Goal: Transaction & Acquisition: Purchase product/service

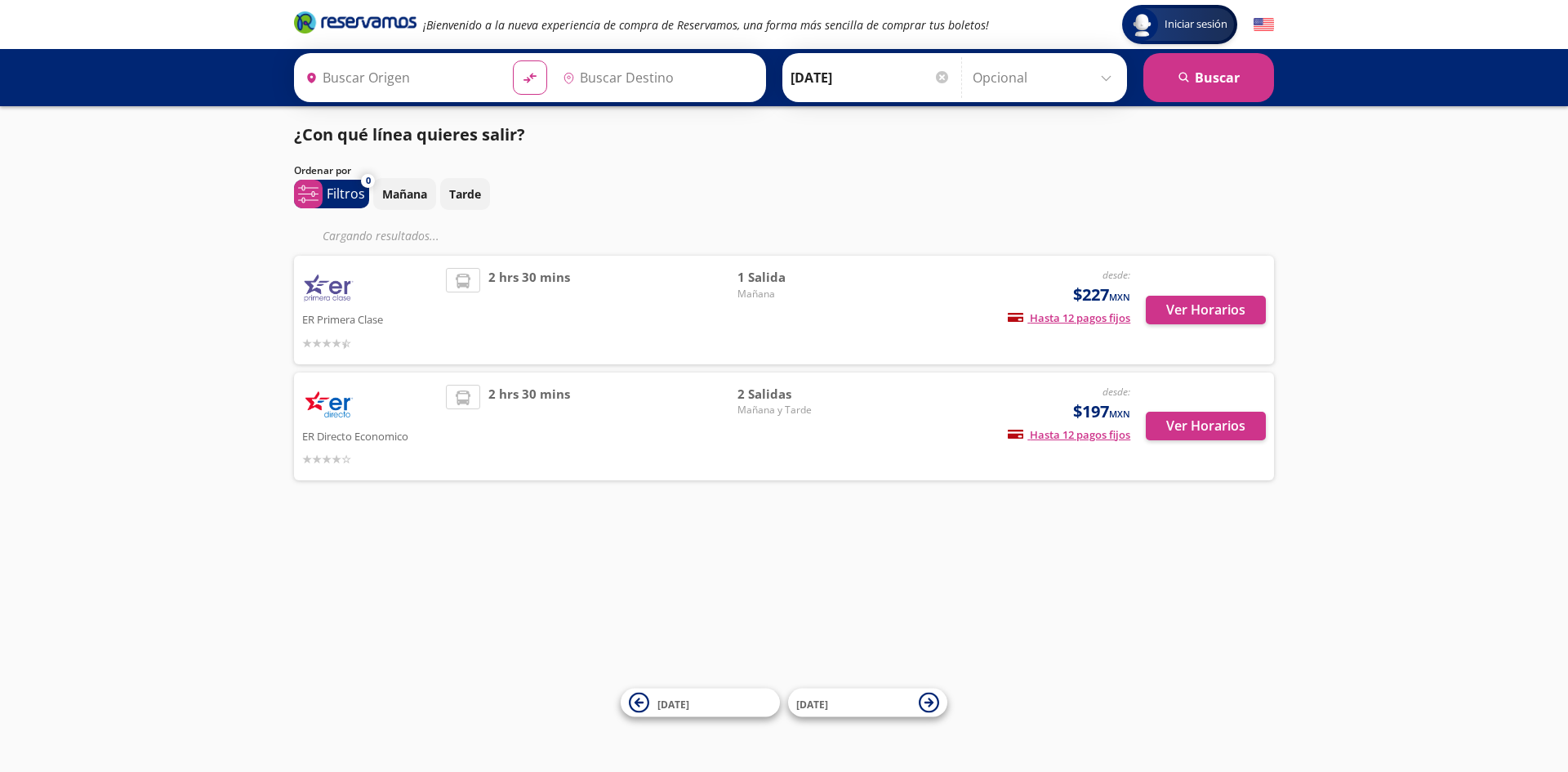
type input "[GEOGRAPHIC_DATA], [GEOGRAPHIC_DATA]"
click at [1272, 19] on img at bounding box center [1264, 24] width 20 height 20
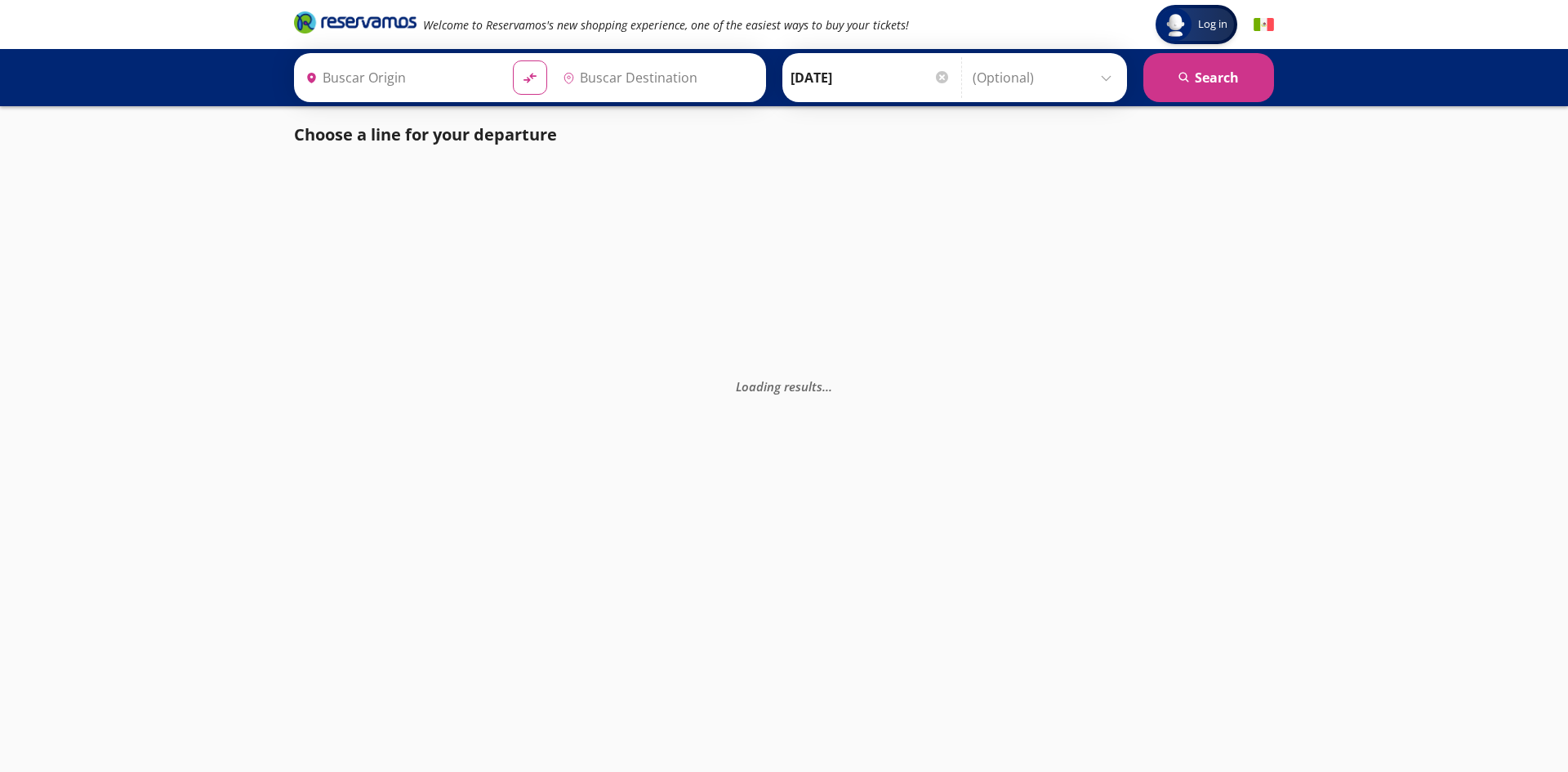
type input "[GEOGRAPHIC_DATA], [GEOGRAPHIC_DATA]"
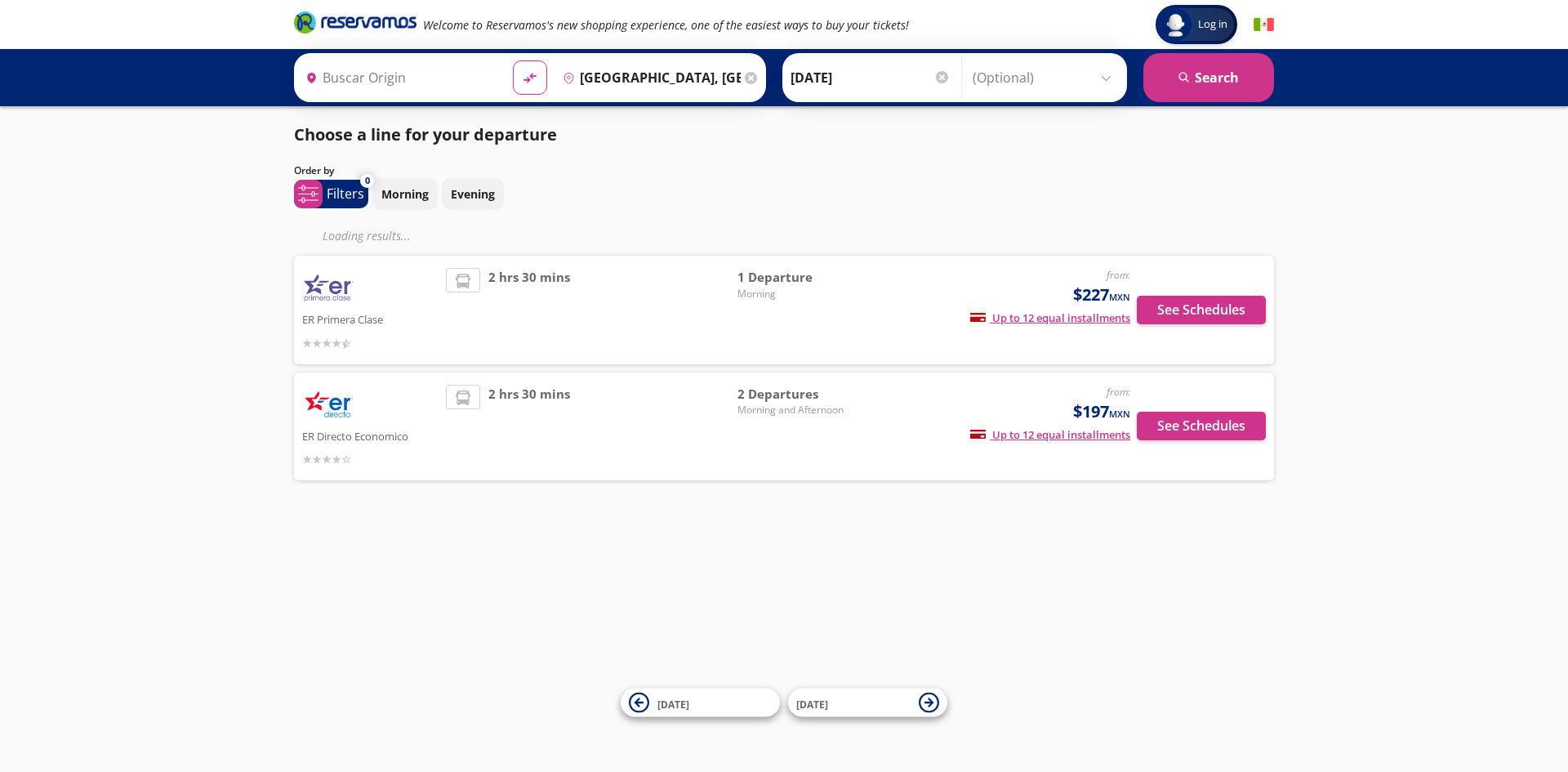
type input "[GEOGRAPHIC_DATA], [GEOGRAPHIC_DATA]"
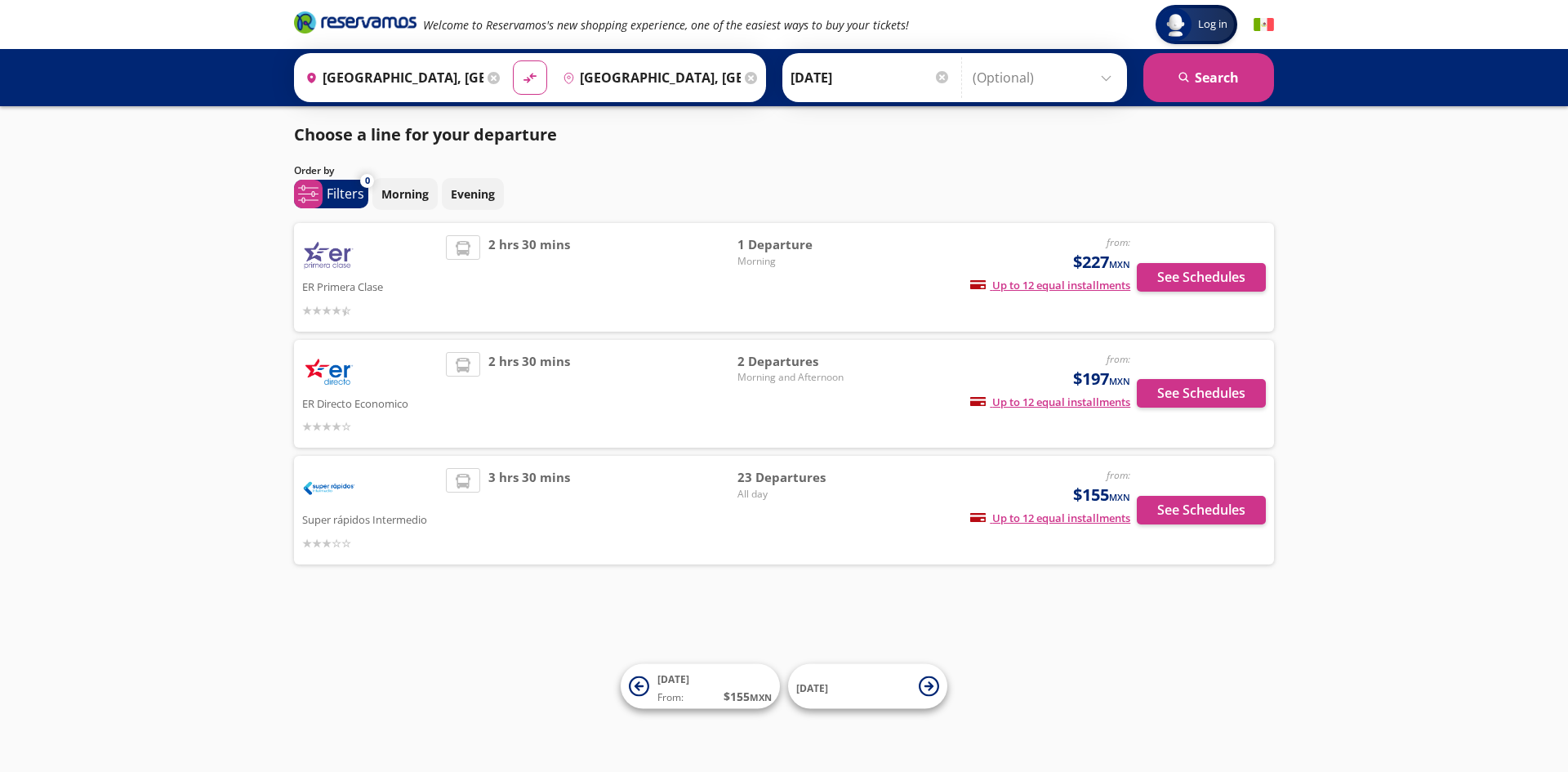
click at [1265, 26] on img at bounding box center [1264, 24] width 20 height 20
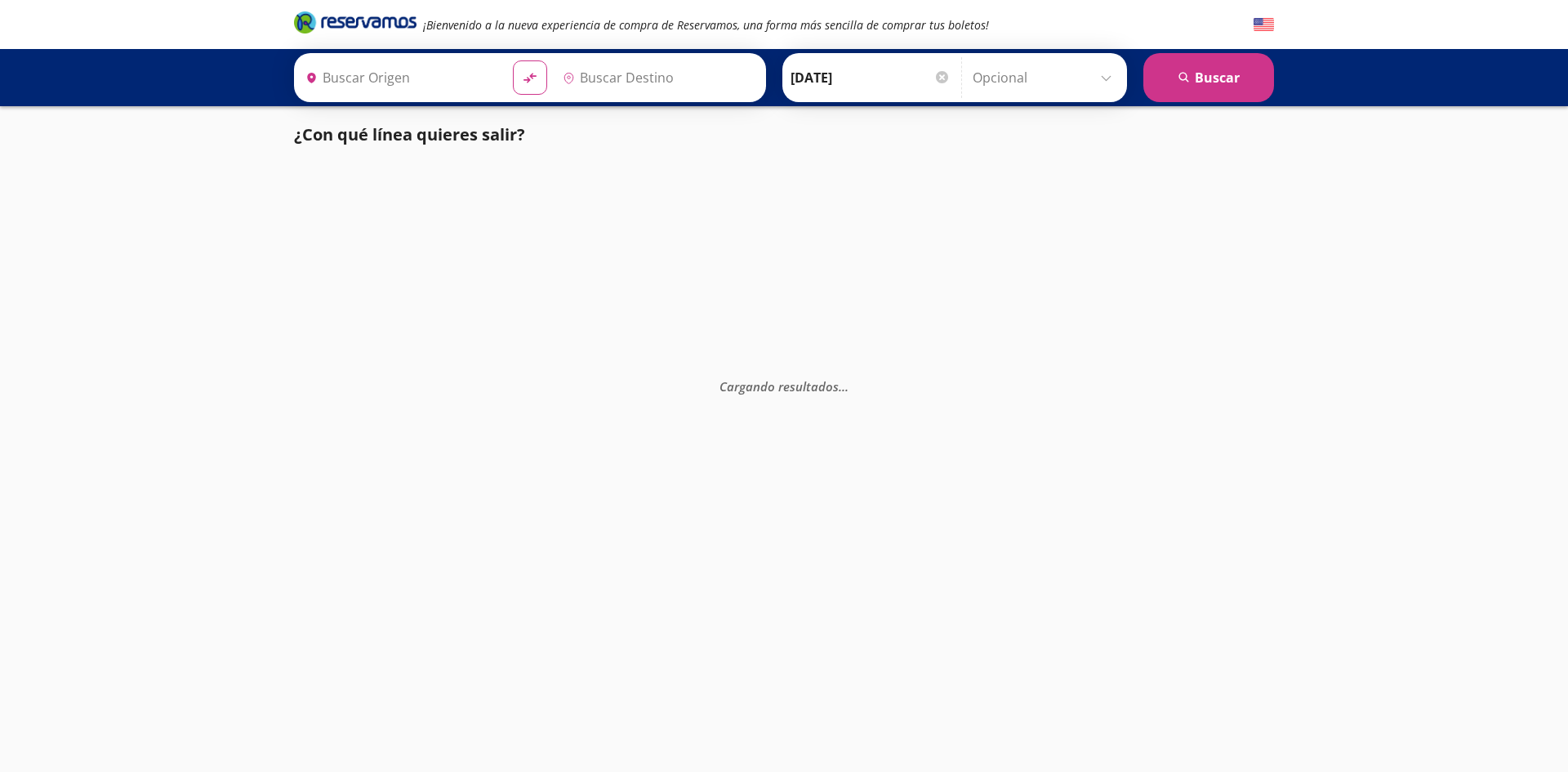
type input "[GEOGRAPHIC_DATA], [GEOGRAPHIC_DATA]"
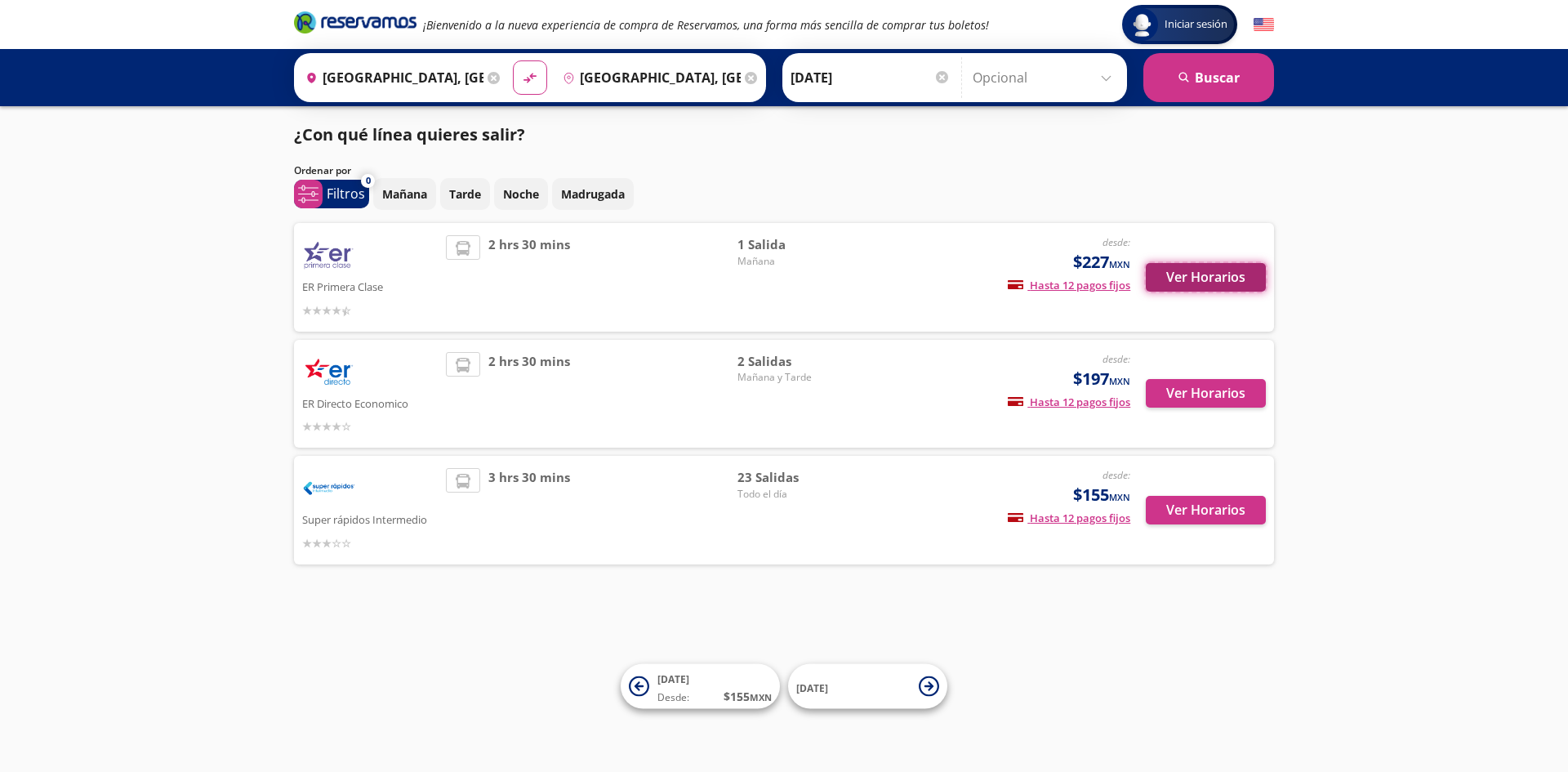
click at [1214, 282] on button "Ver Horarios" at bounding box center [1205, 277] width 120 height 28
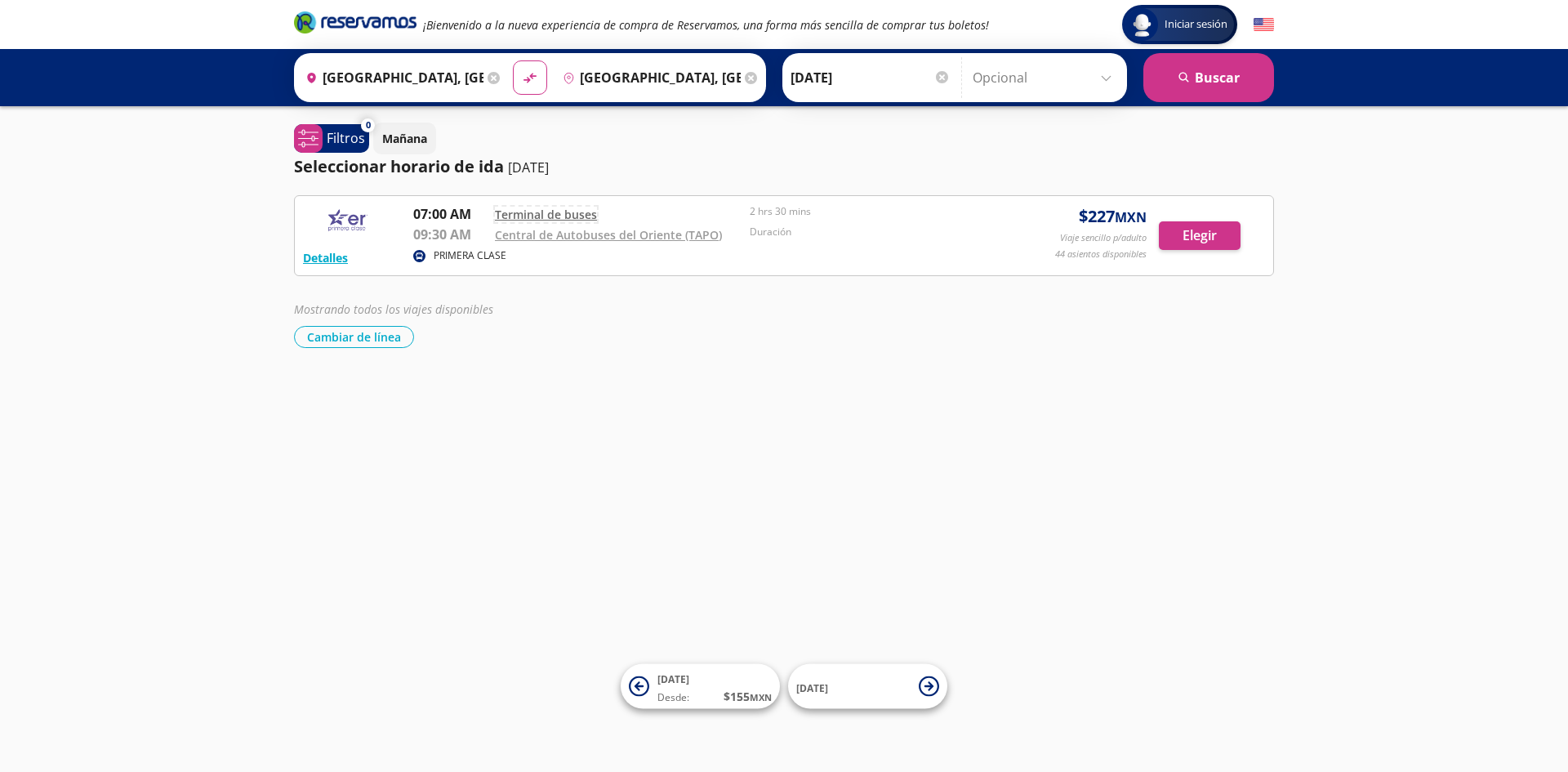
click at [536, 214] on link "Terminal de buses" at bounding box center [546, 214] width 102 height 16
click at [346, 258] on button "Detalles" at bounding box center [325, 258] width 45 height 18
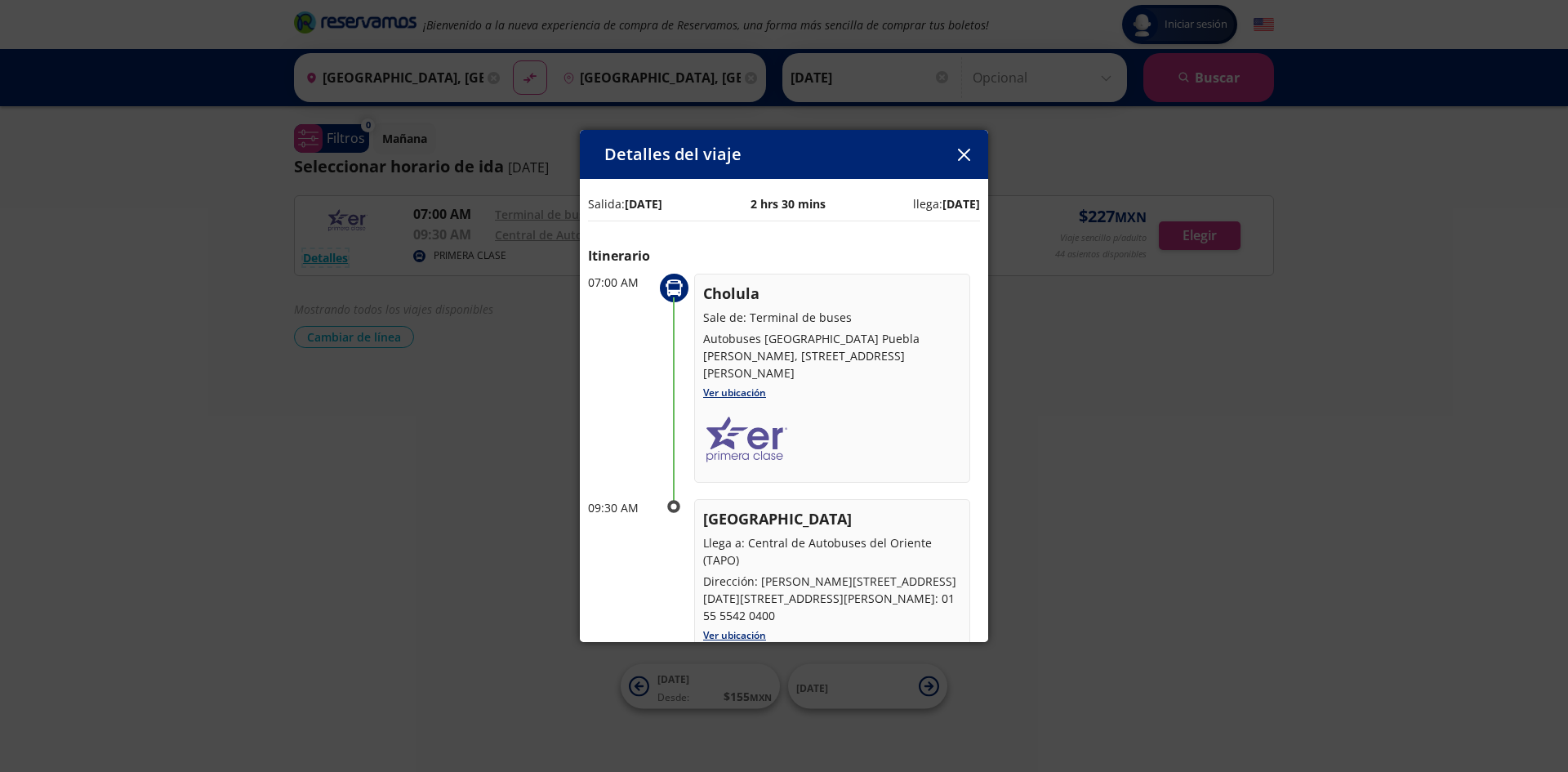
scroll to position [82, 0]
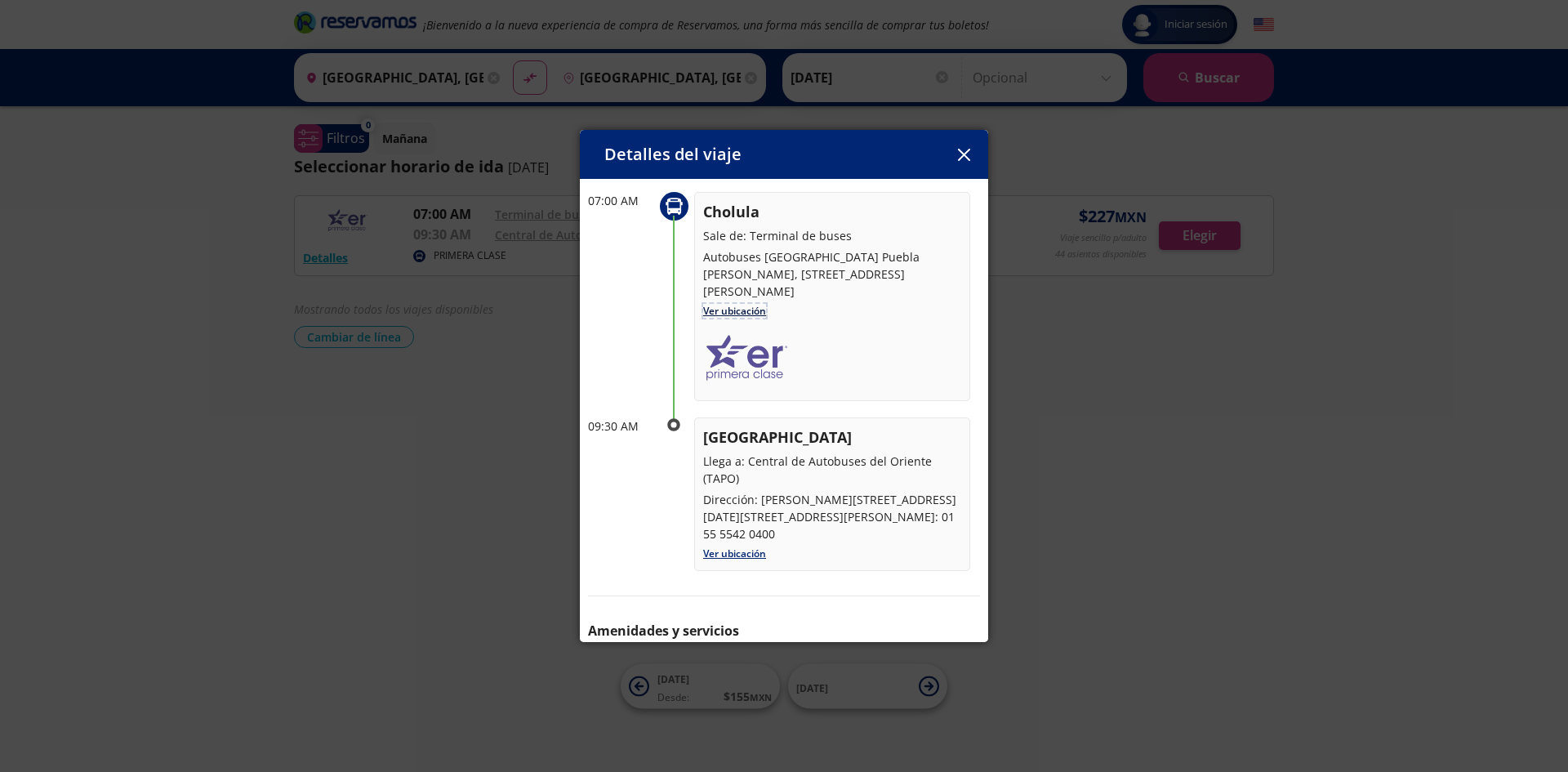
click at [747, 313] on link "Ver ubicación" at bounding box center [735, 311] width 63 height 14
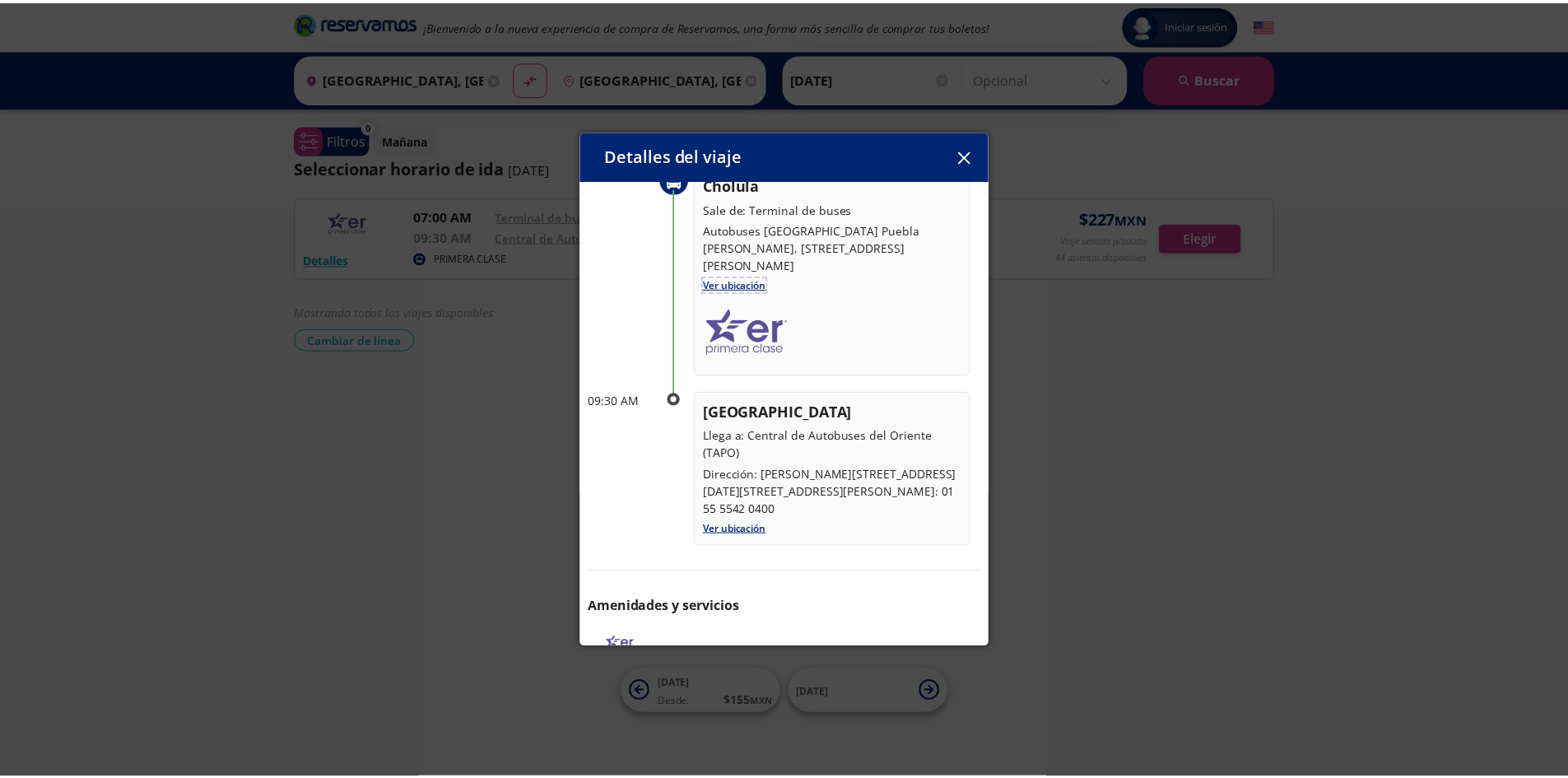
scroll to position [146, 0]
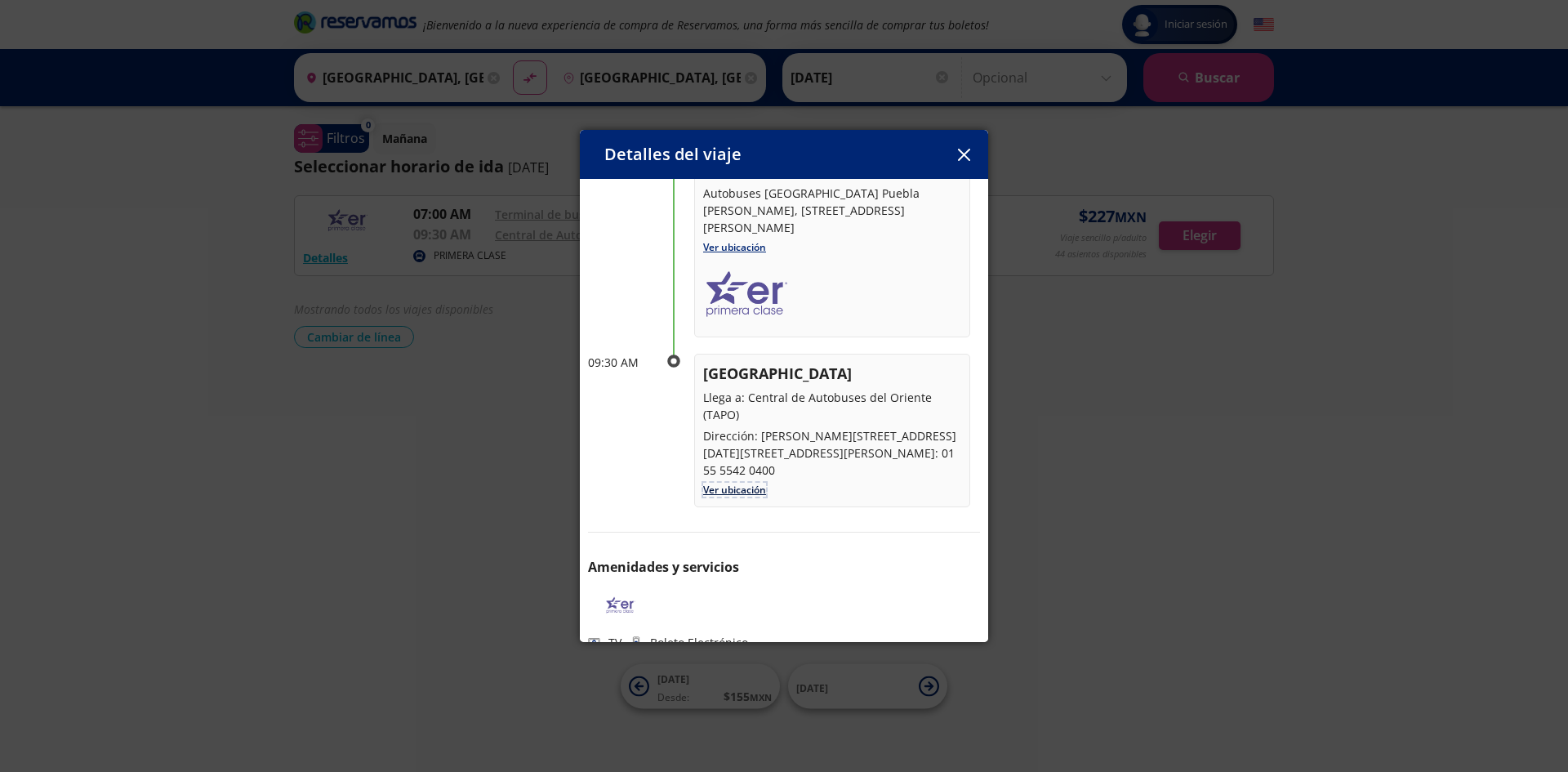
click at [721, 482] on link "Ver ubicación" at bounding box center [735, 489] width 63 height 14
click at [968, 157] on icon "button" at bounding box center [964, 155] width 13 height 13
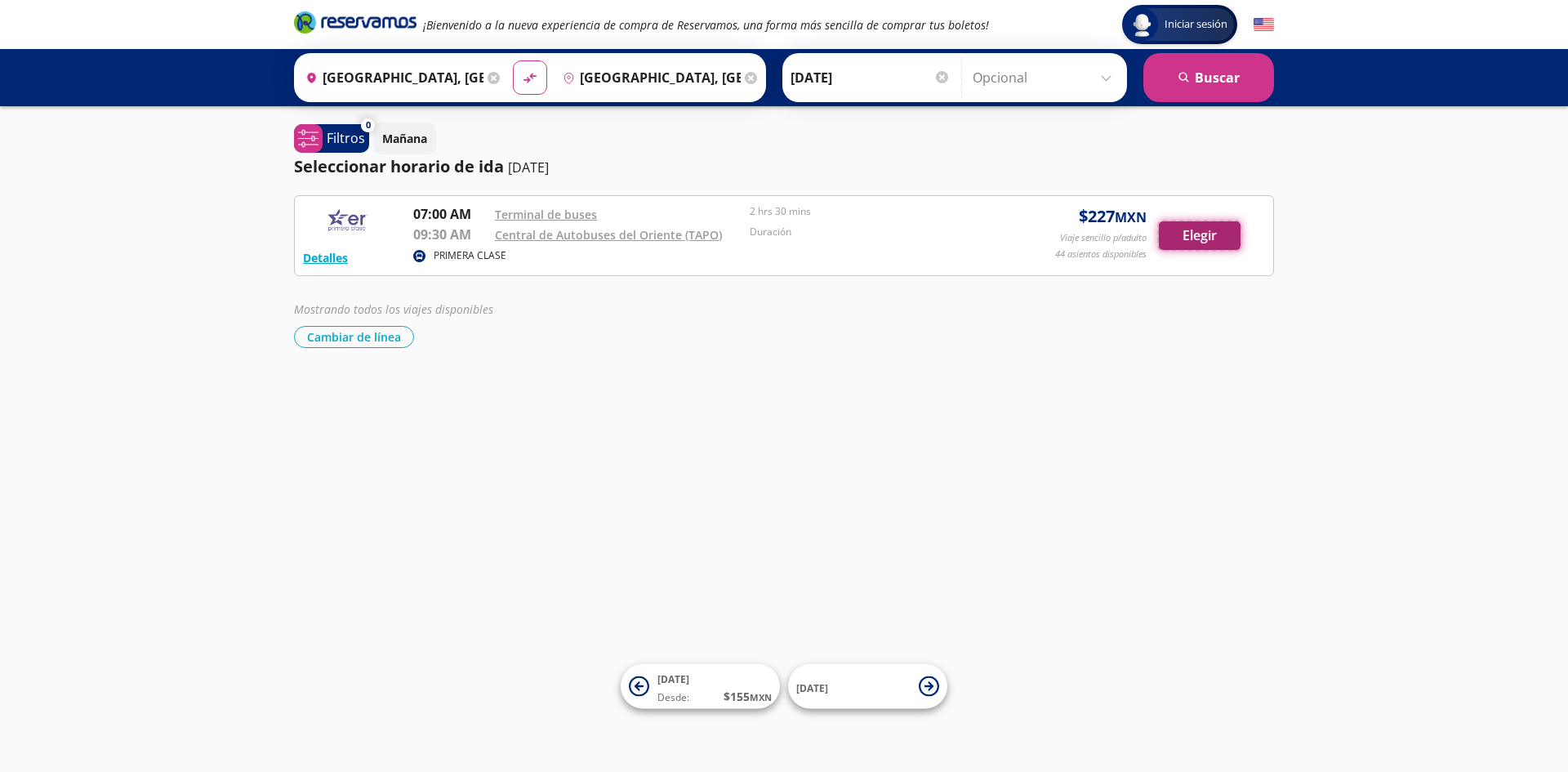
click at [1218, 240] on button "Elegir" at bounding box center [1200, 235] width 82 height 28
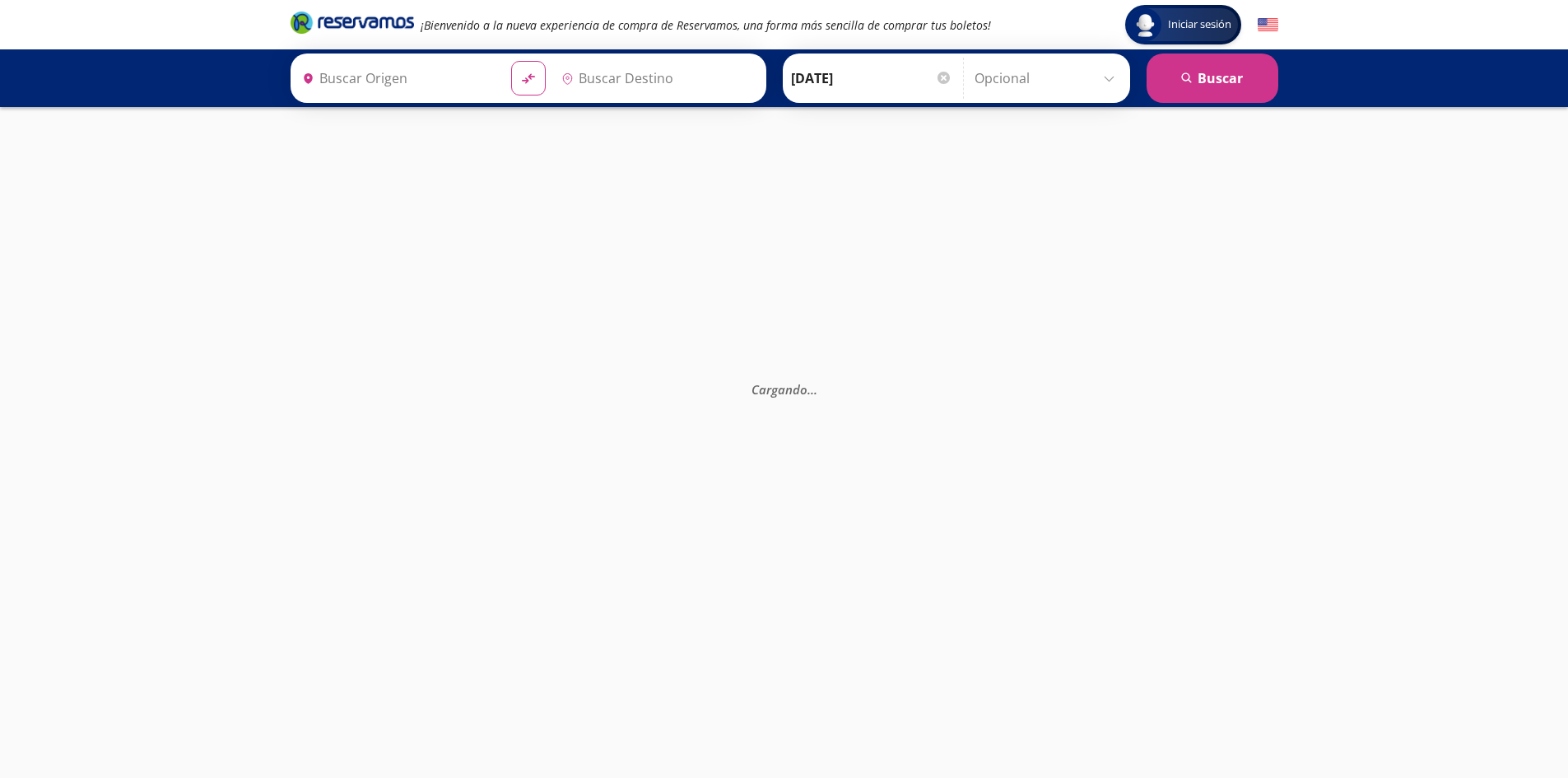
type input "Central de Autobuses del Oriente (tapo), [GEOGRAPHIC_DATA]"
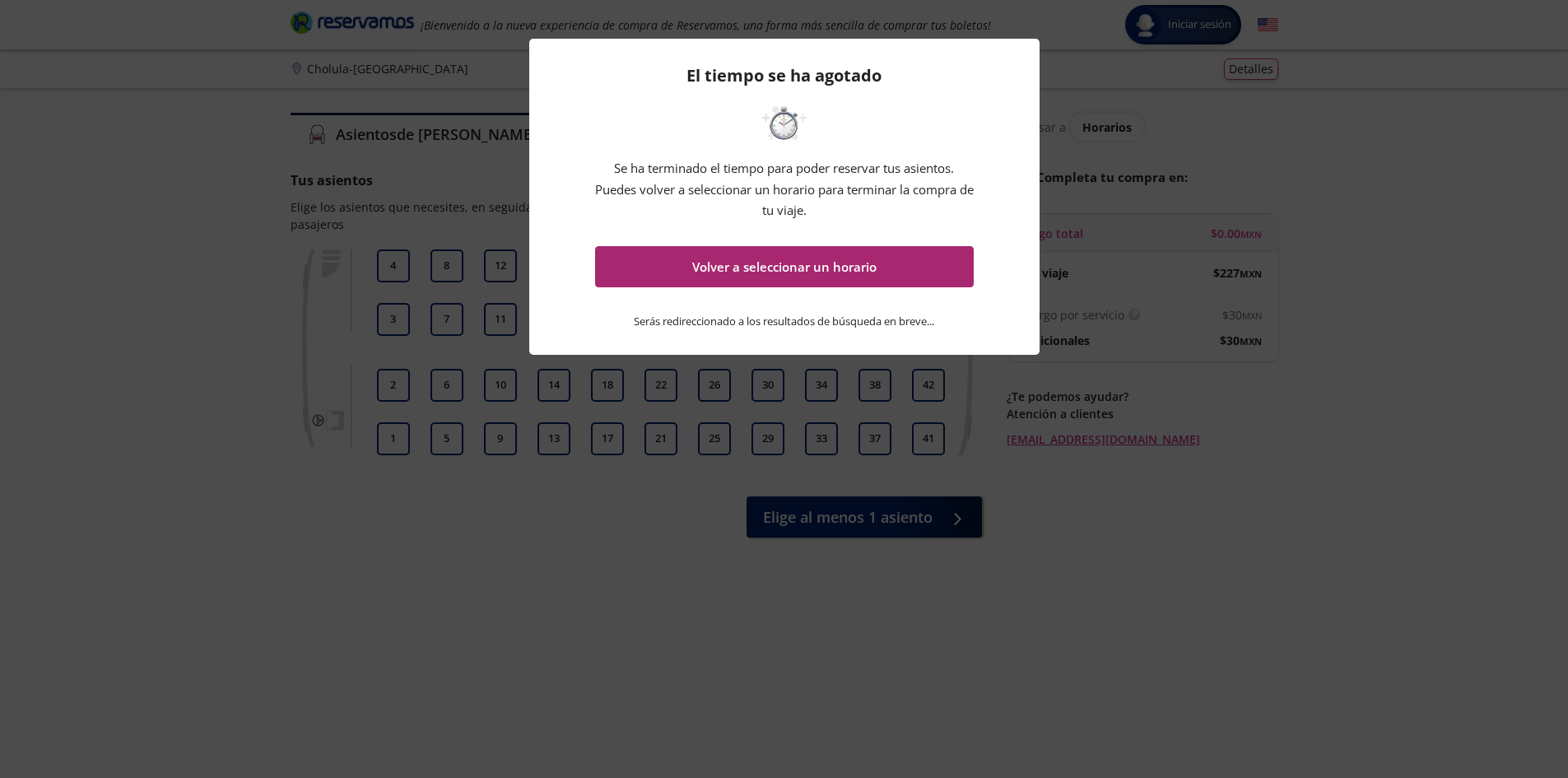
click at [660, 266] on button "Volver a seleccionar un horario" at bounding box center [784, 267] width 379 height 41
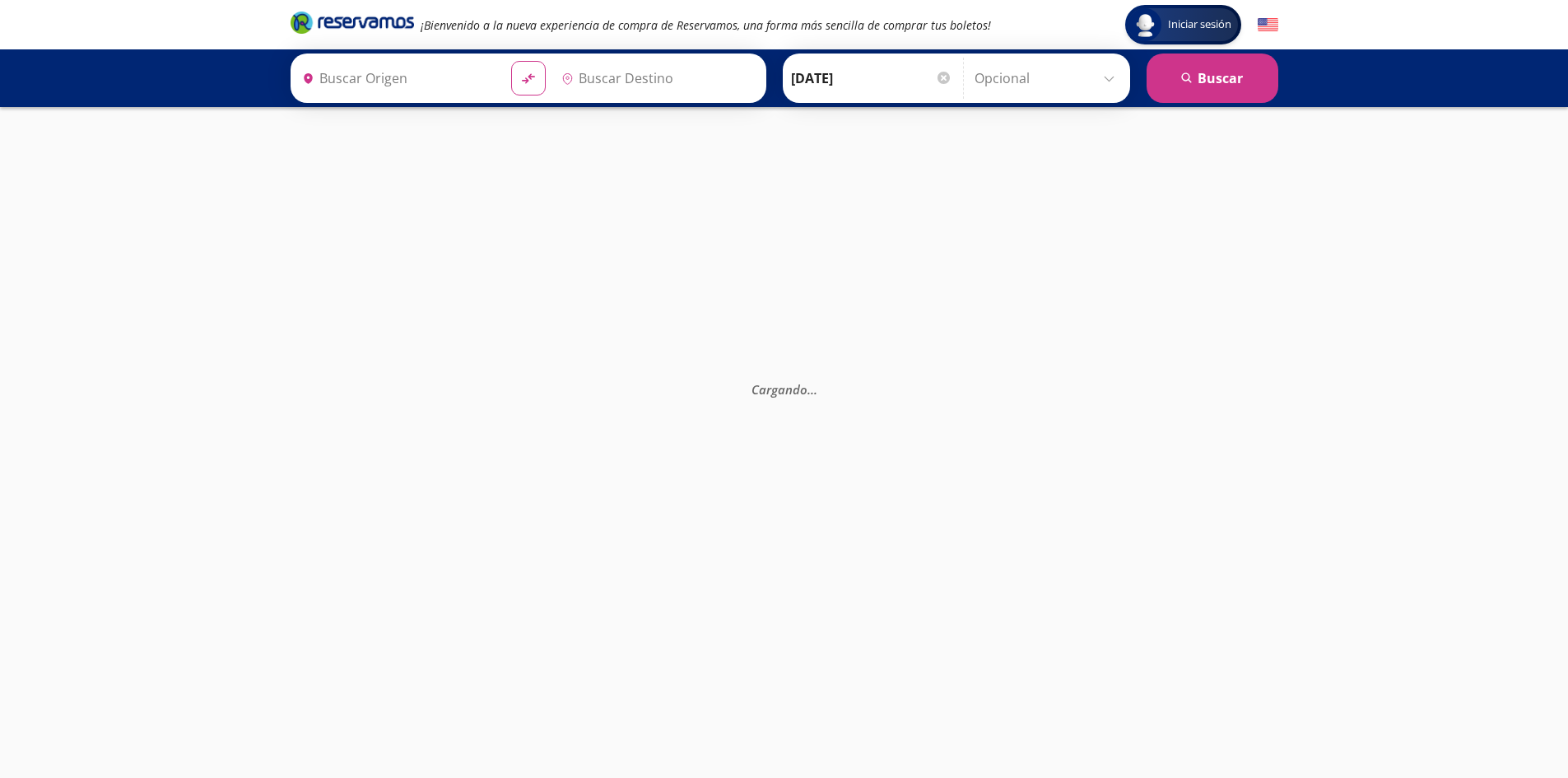
type input "Central de Autobuses del Oriente (tapo), [GEOGRAPHIC_DATA]"
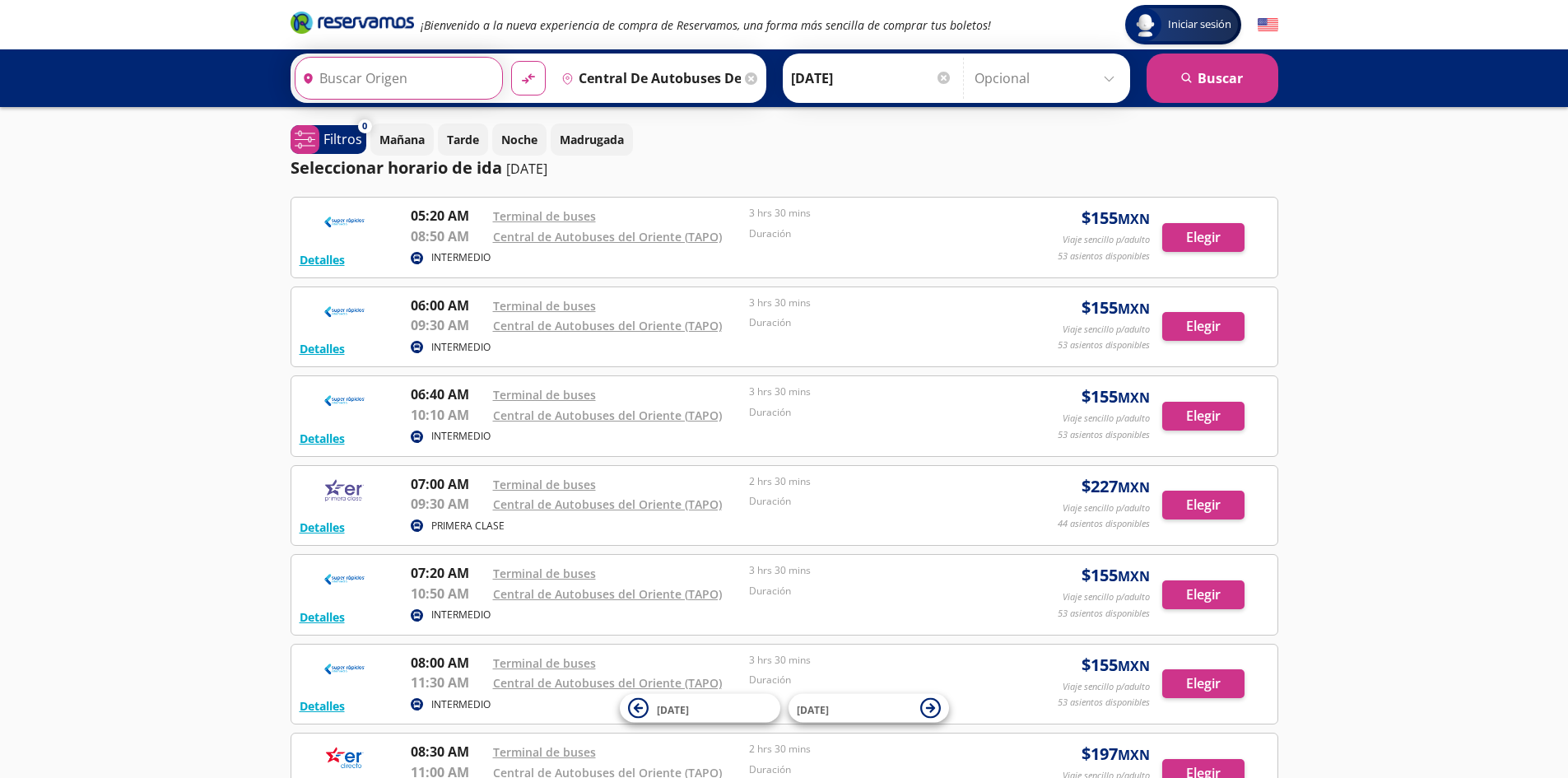
click at [359, 87] on input "Origen" at bounding box center [397, 79] width 202 height 41
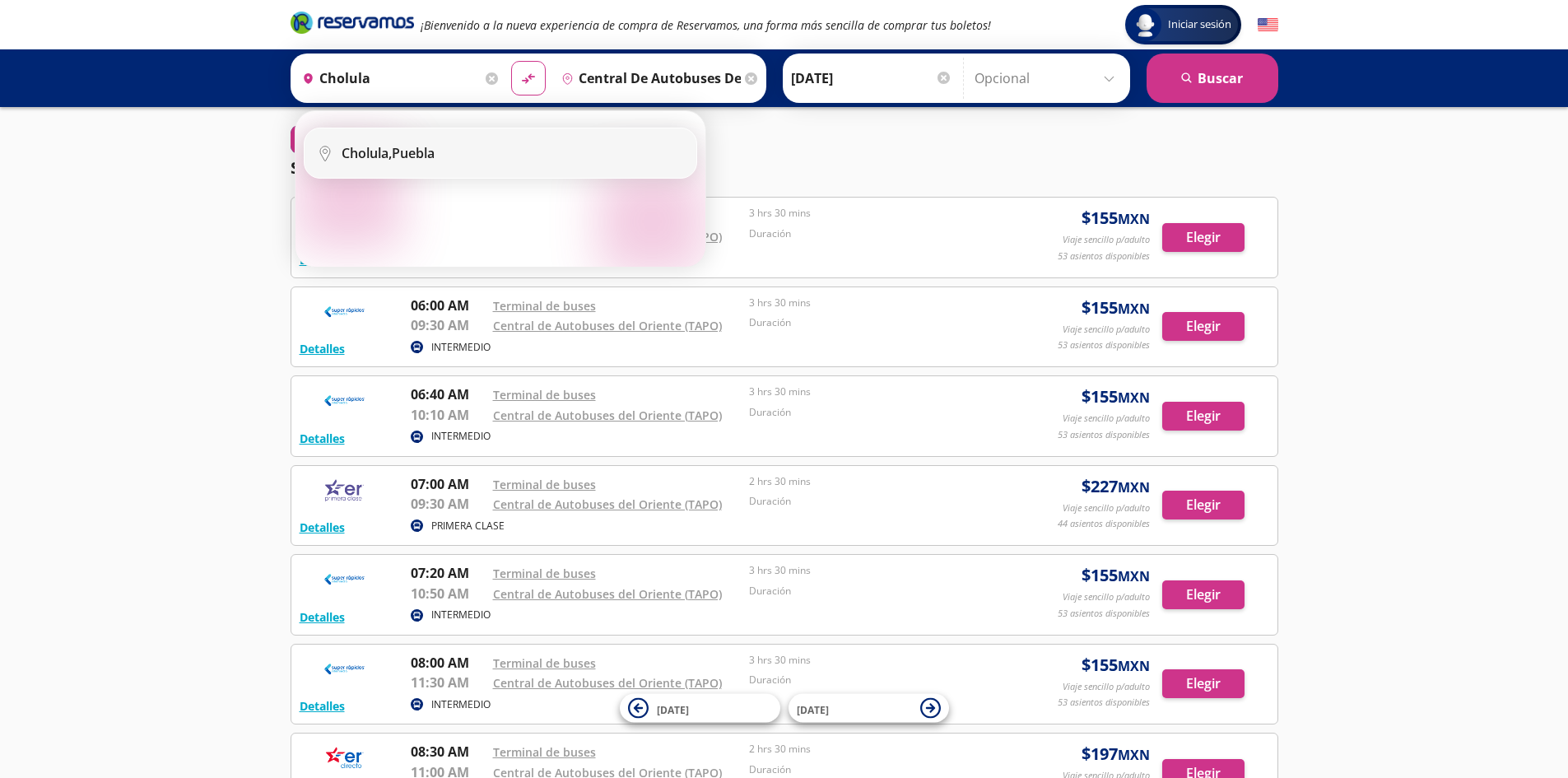
click at [431, 157] on div "[GEOGRAPHIC_DATA], [GEOGRAPHIC_DATA]" at bounding box center [388, 153] width 93 height 18
type input "[GEOGRAPHIC_DATA], [GEOGRAPHIC_DATA]"
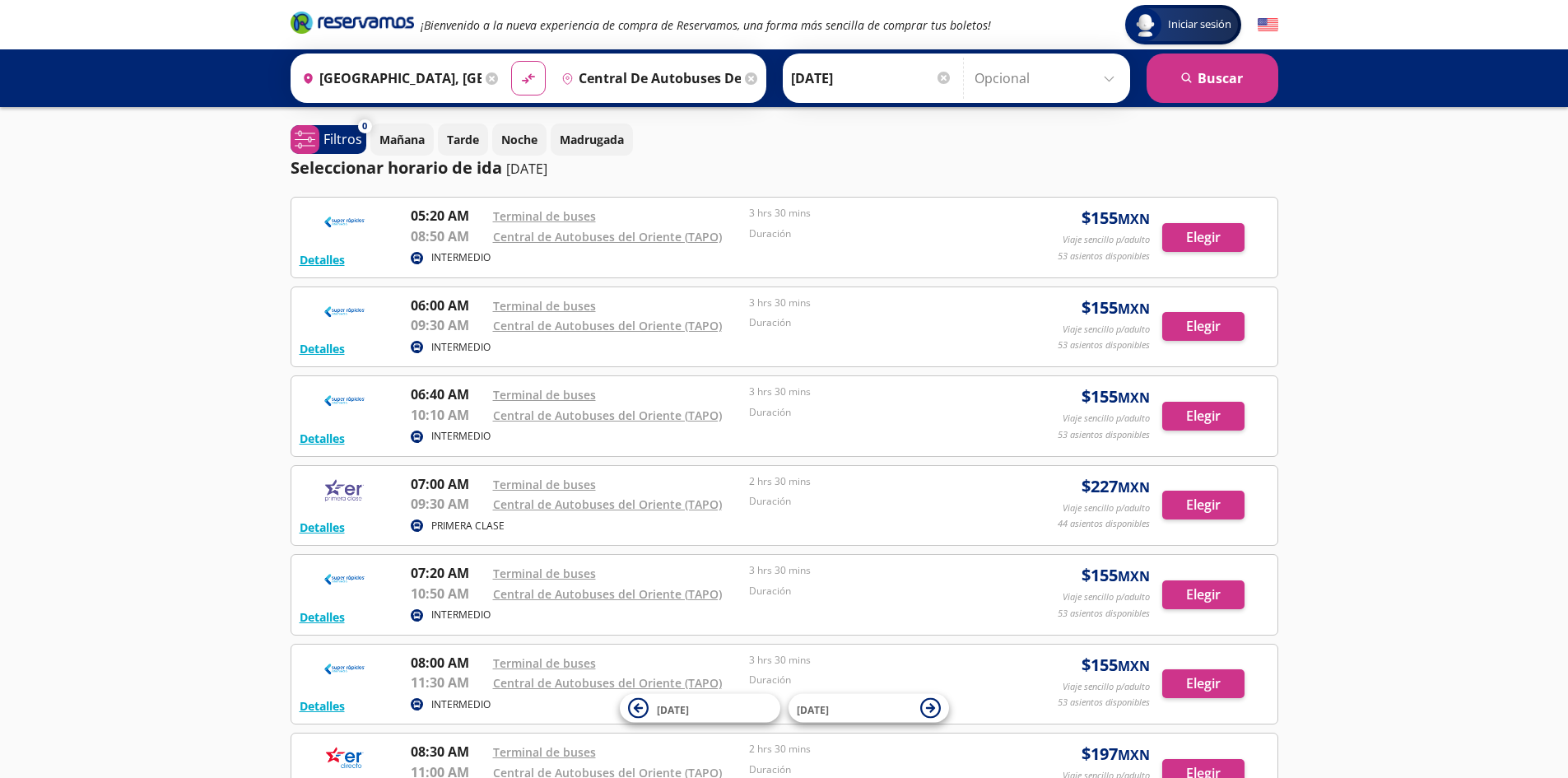
click at [614, 81] on input "Central de Autobuses del Oriente (tapo), [GEOGRAPHIC_DATA]" at bounding box center [647, 79] width 186 height 41
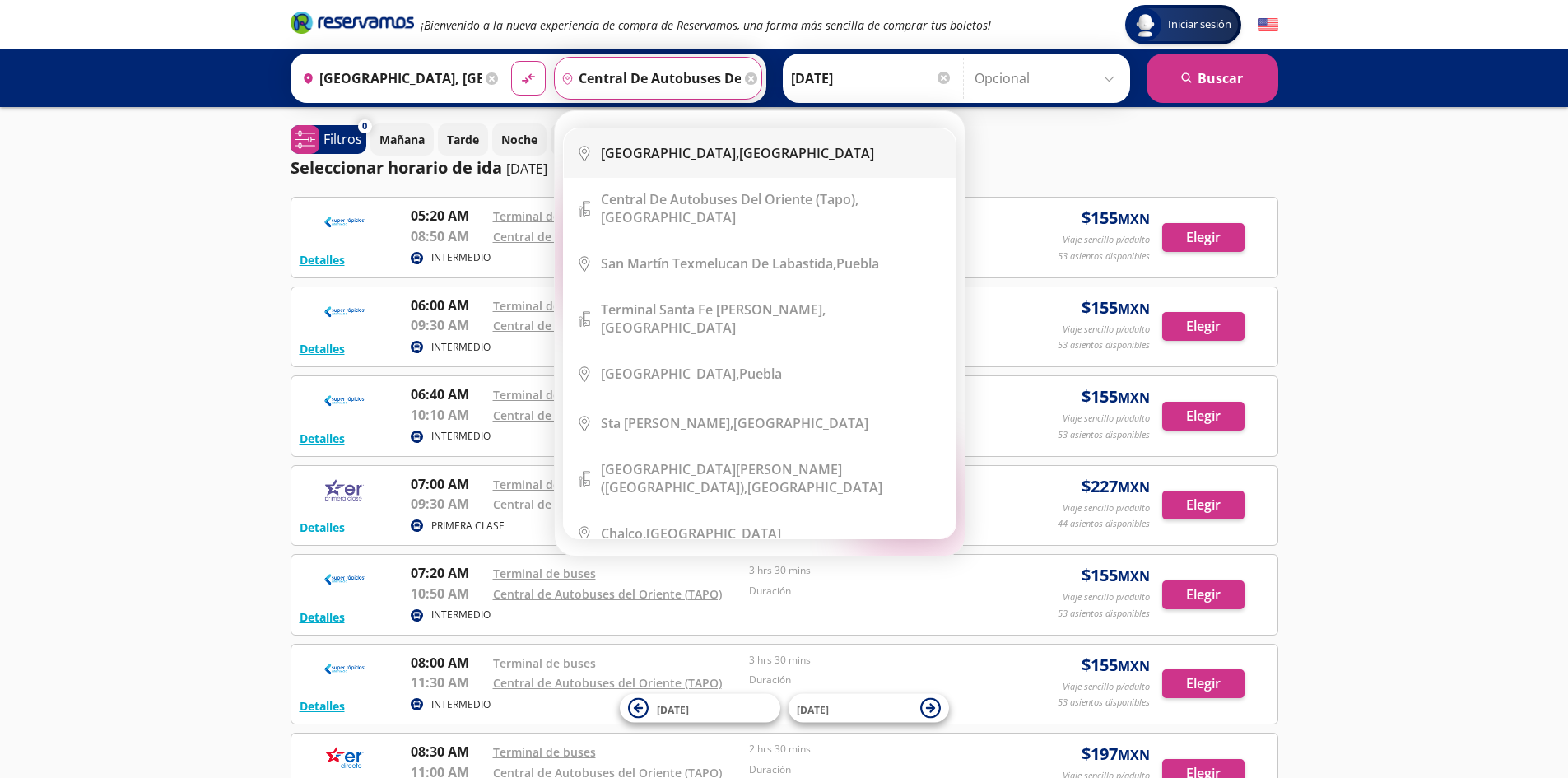
click at [712, 146] on b "[GEOGRAPHIC_DATA]," at bounding box center [670, 153] width 138 height 18
type input "[GEOGRAPHIC_DATA], [GEOGRAPHIC_DATA]"
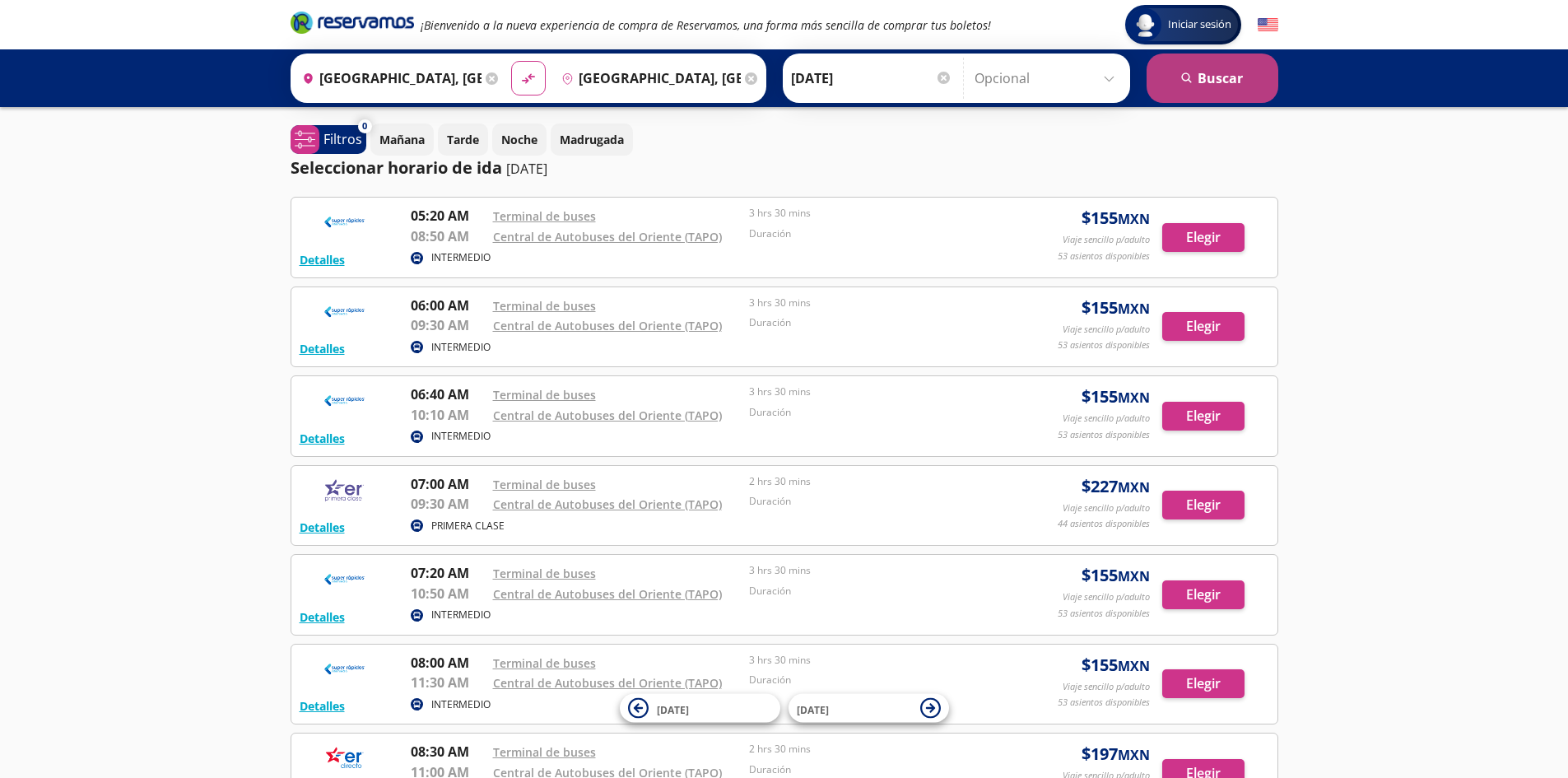
click at [1214, 96] on button "search [GEOGRAPHIC_DATA]" at bounding box center [1213, 78] width 132 height 49
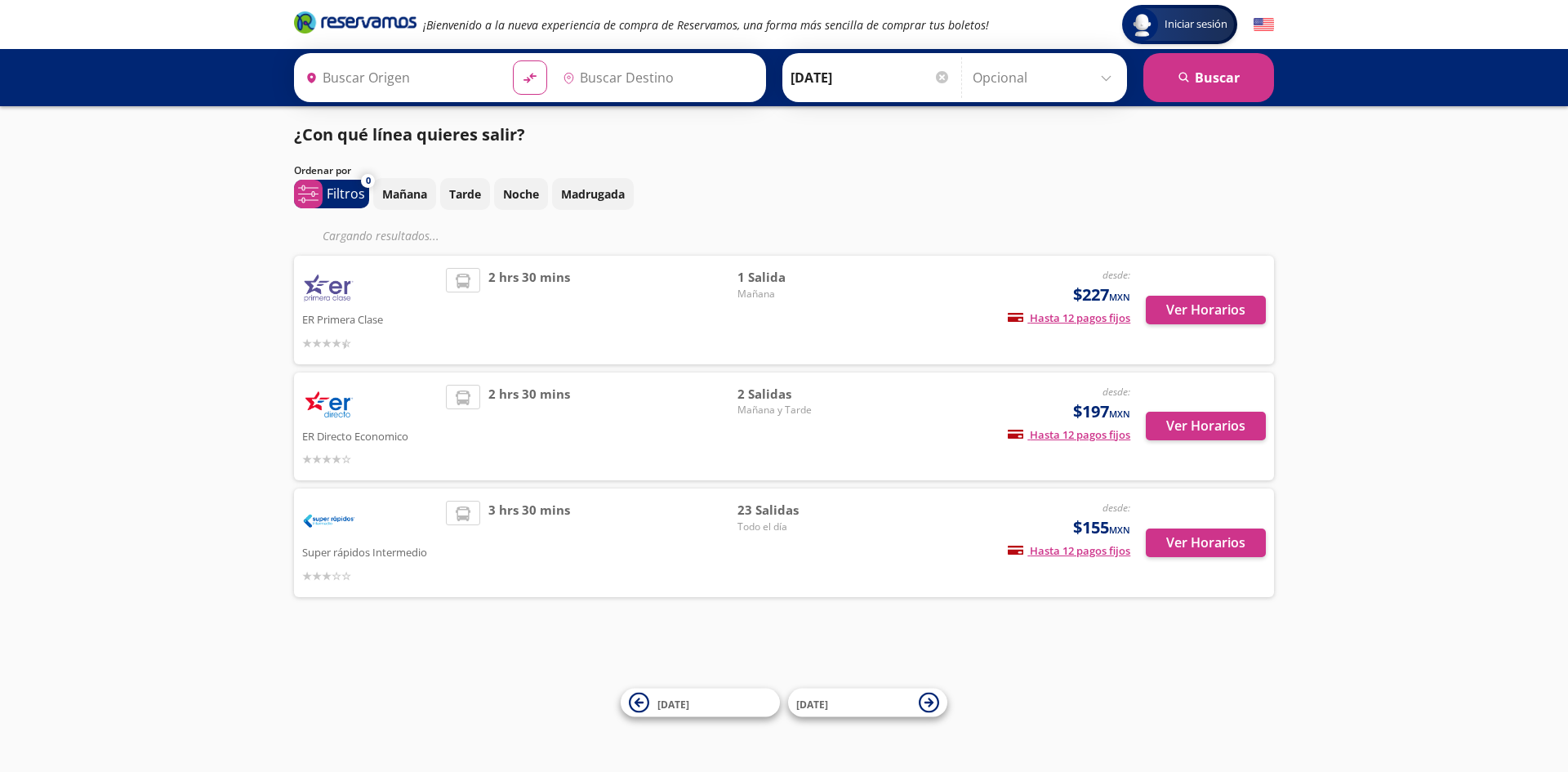
type input "[GEOGRAPHIC_DATA], [GEOGRAPHIC_DATA]"
click at [1201, 315] on button "Ver Horarios" at bounding box center [1205, 309] width 120 height 28
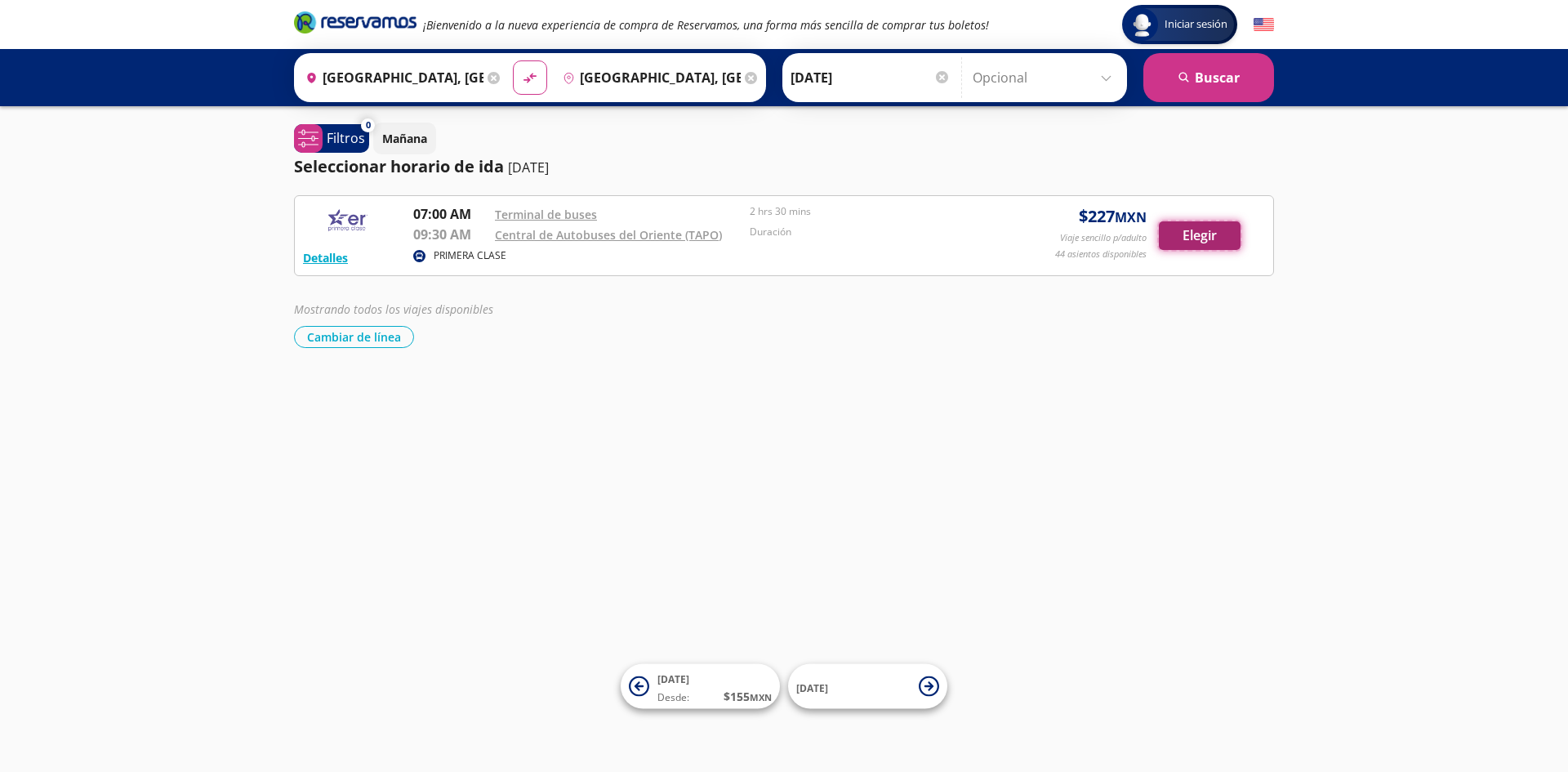
click at [1219, 241] on button "Elegir" at bounding box center [1200, 235] width 82 height 28
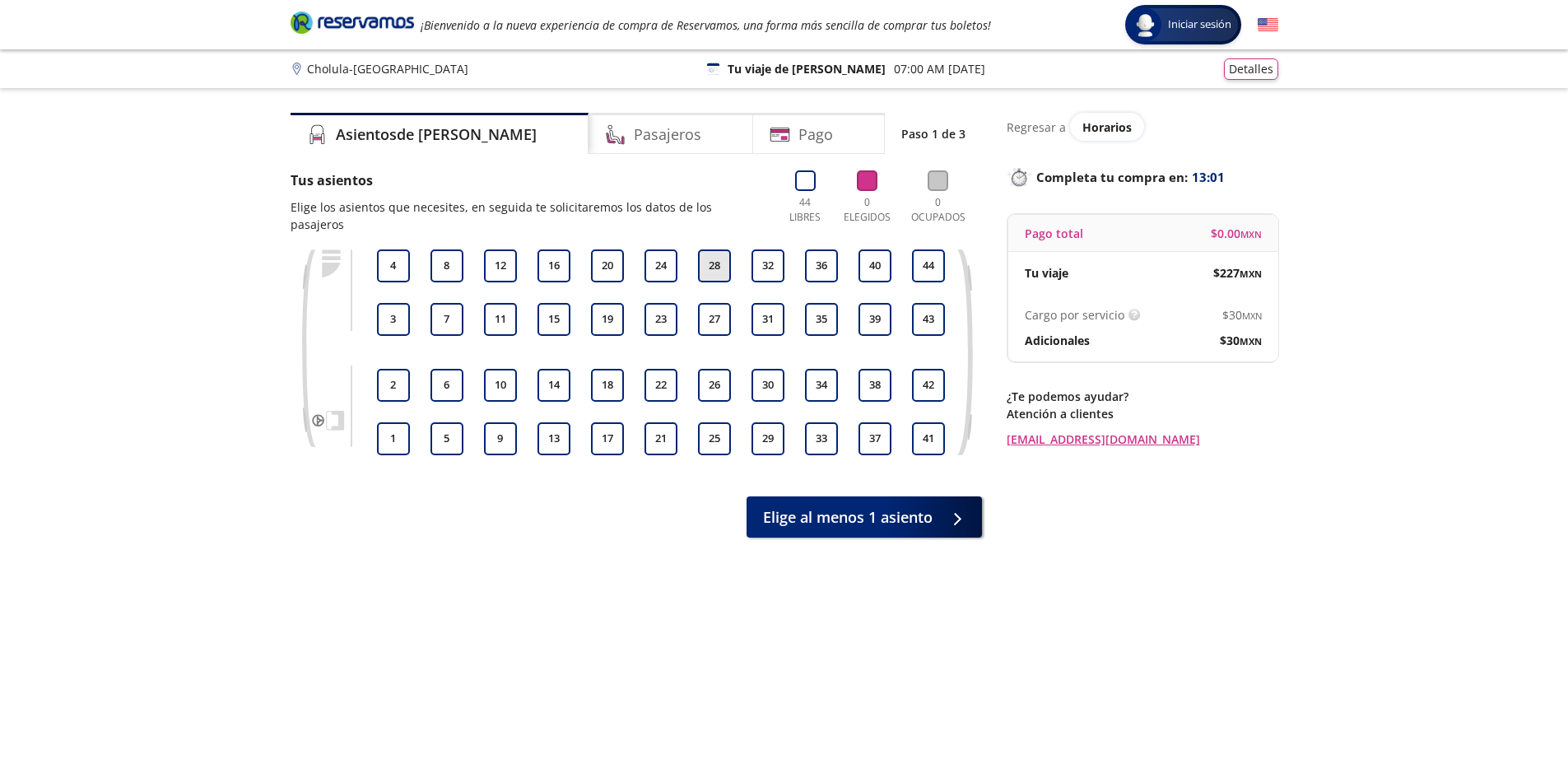
click at [713, 251] on button "28" at bounding box center [715, 266] width 33 height 33
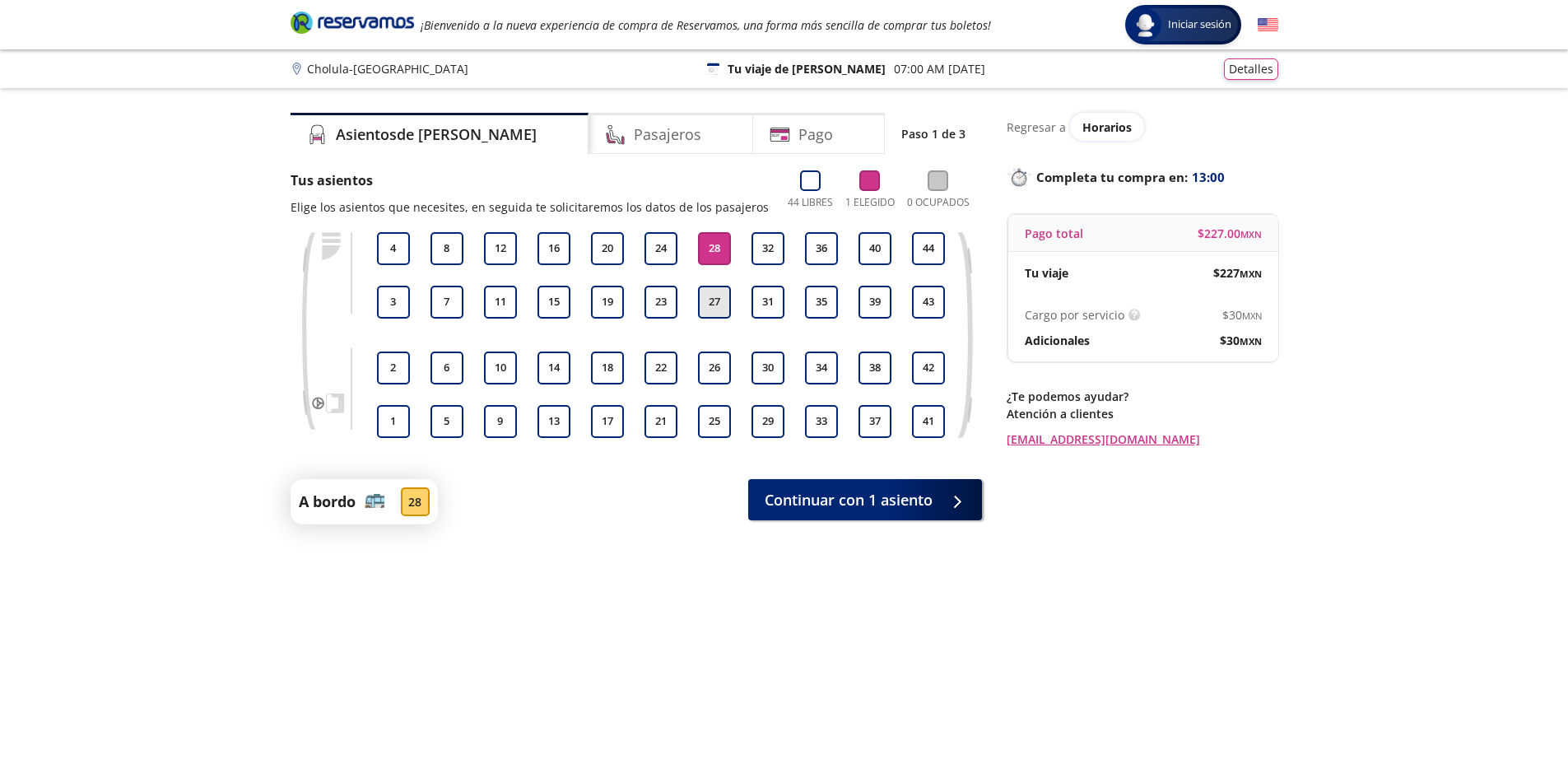
click at [716, 306] on button "27" at bounding box center [715, 303] width 33 height 33
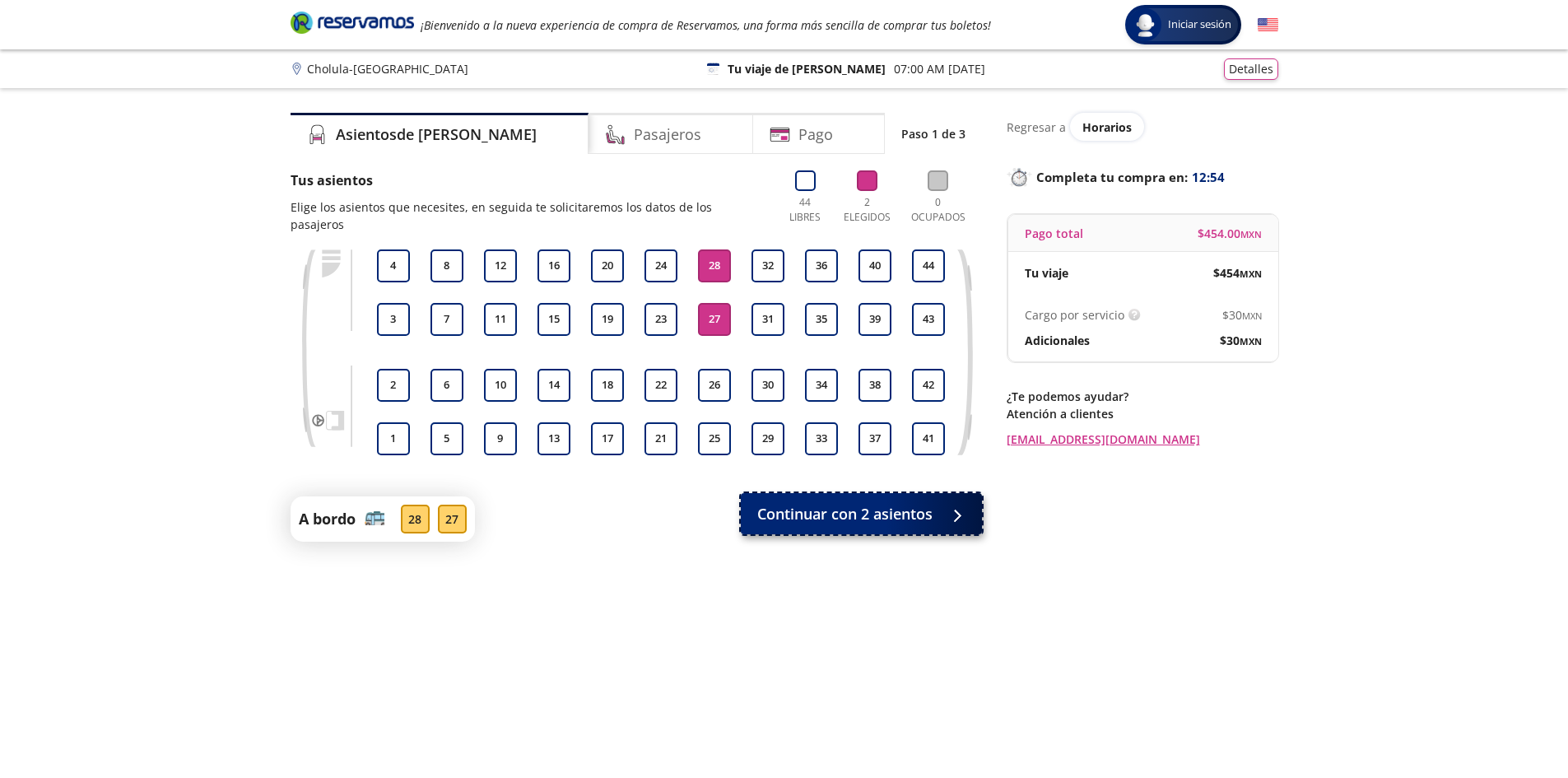
click at [860, 503] on span "Continuar con 2 asientos" at bounding box center [844, 514] width 176 height 23
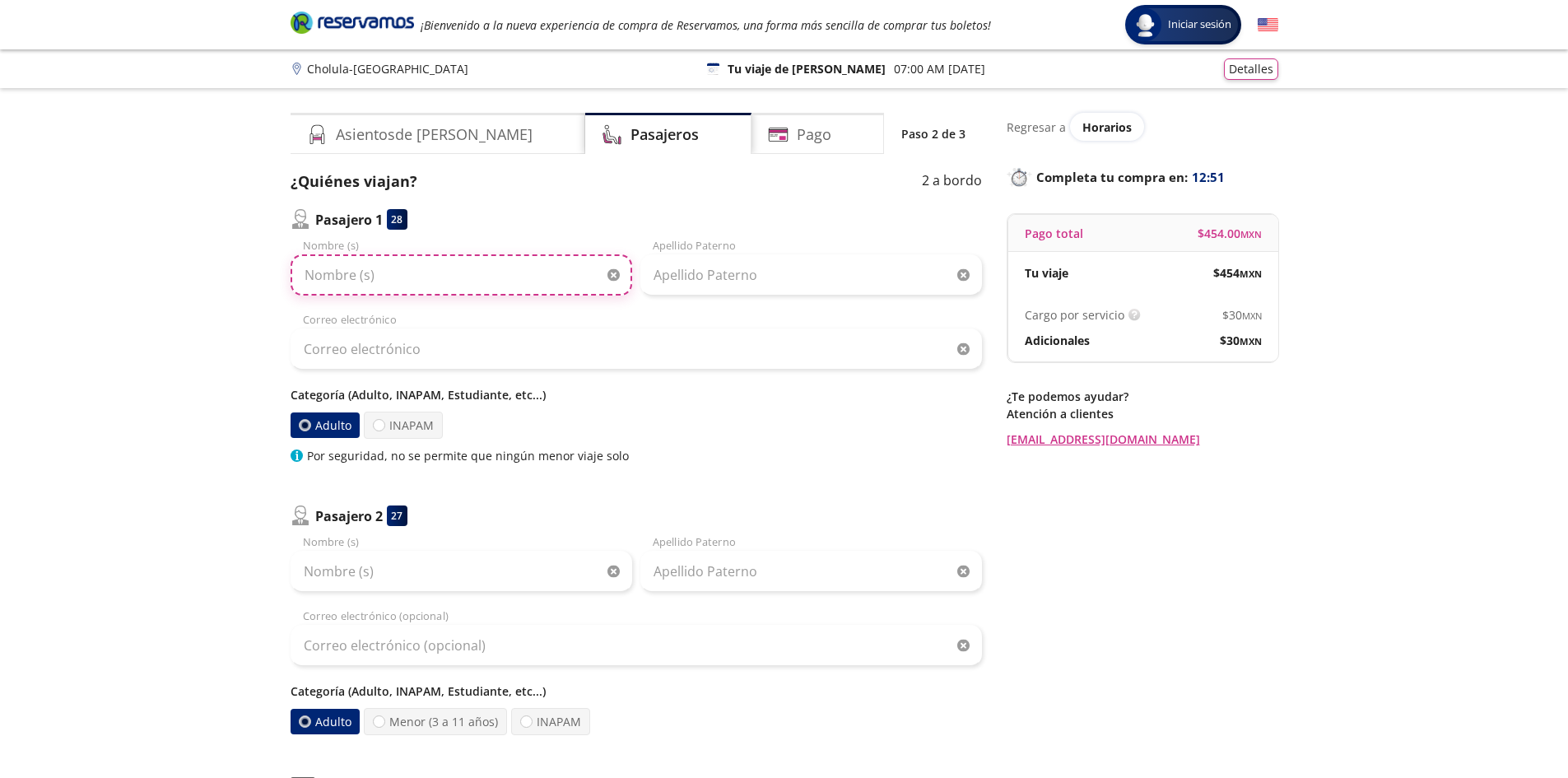
click at [409, 276] on input "Nombre (s)" at bounding box center [461, 275] width 342 height 41
type input "[PERSON_NAME]"
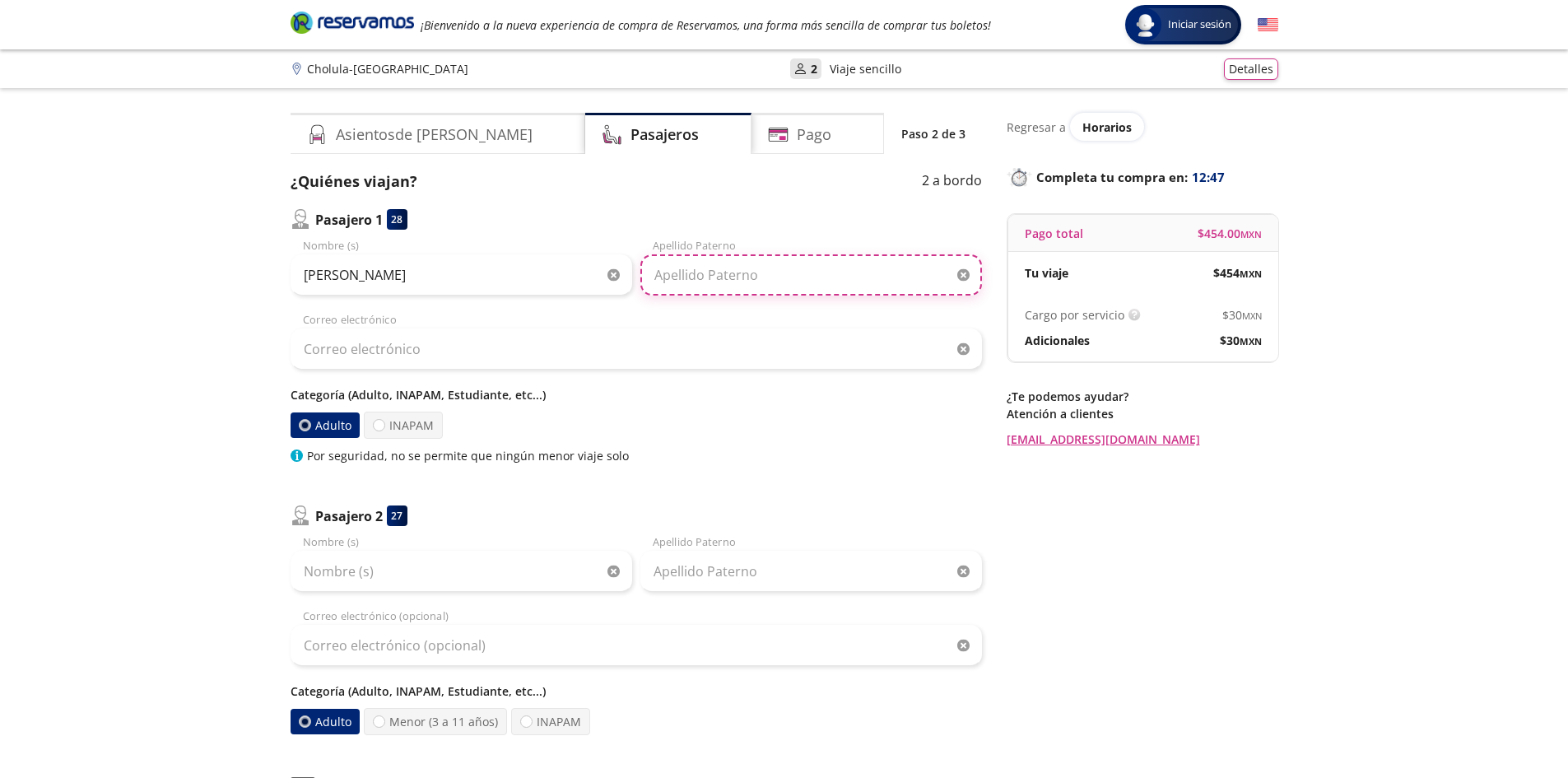
click at [712, 277] on input "Apellido Paterno" at bounding box center [811, 275] width 342 height 41
type input "[PERSON_NAME]"
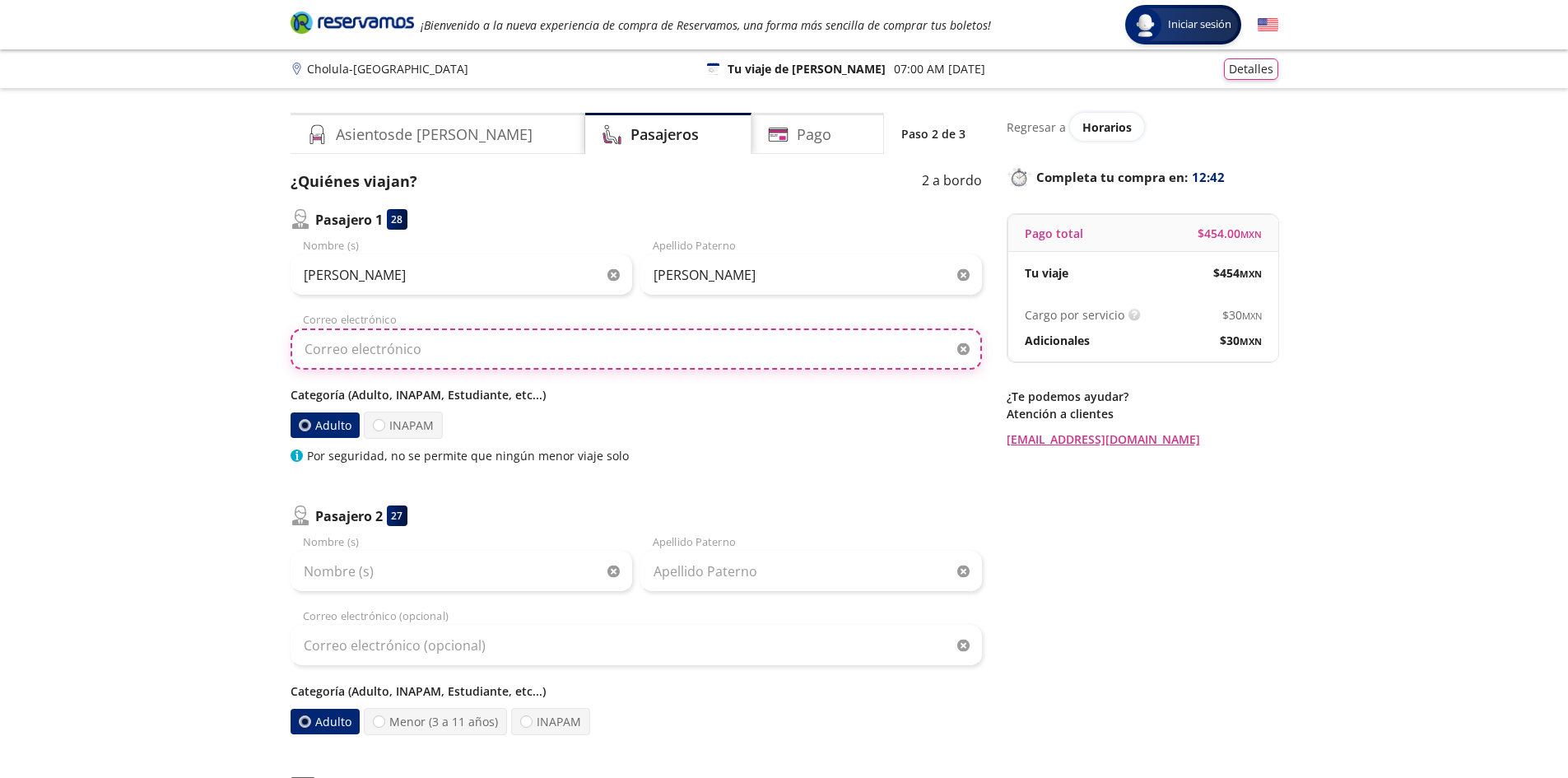
click at [528, 354] on input "Correo electrónico" at bounding box center [636, 349] width 691 height 41
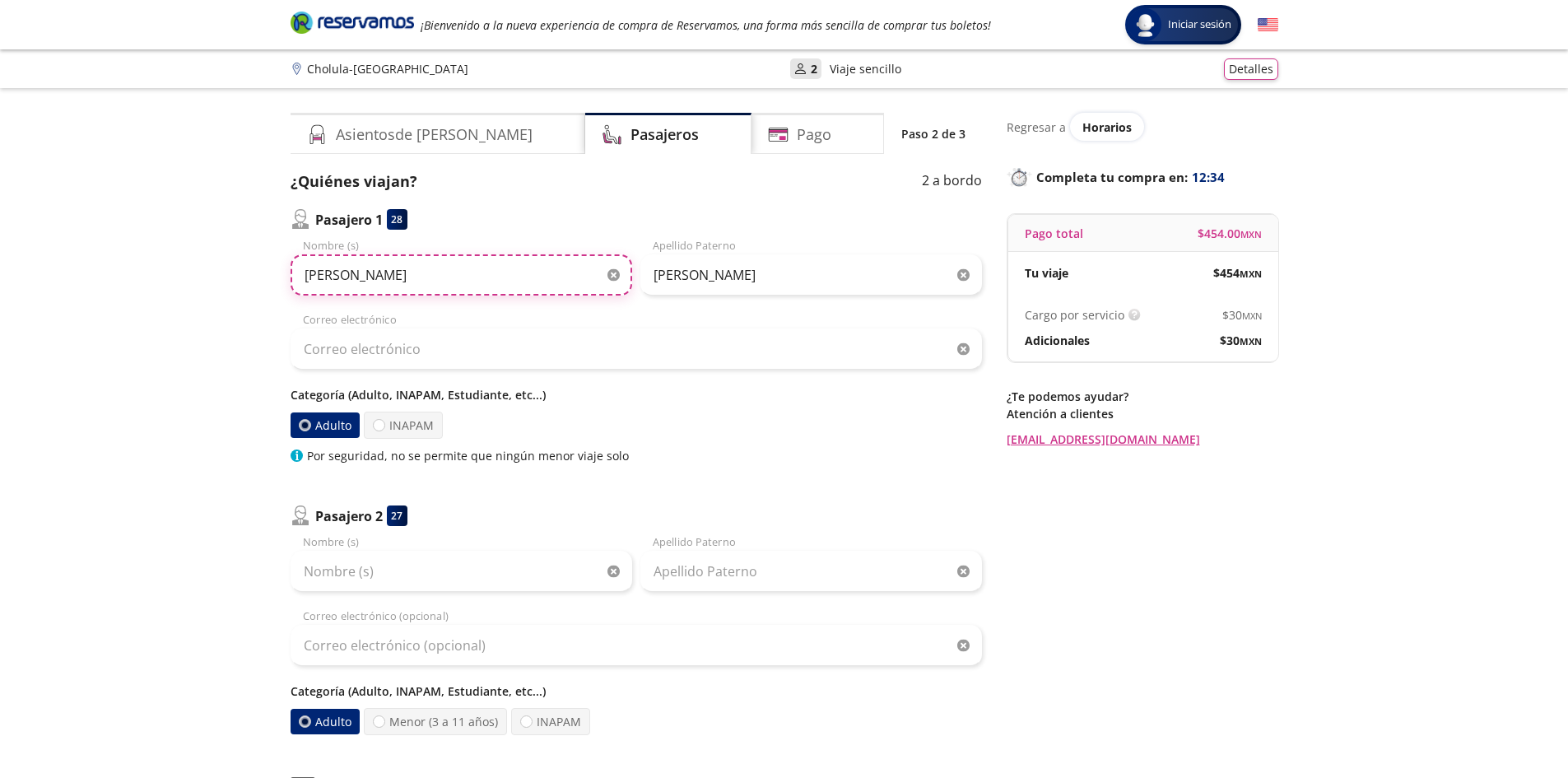
click at [459, 283] on input "[PERSON_NAME]" at bounding box center [461, 275] width 342 height 41
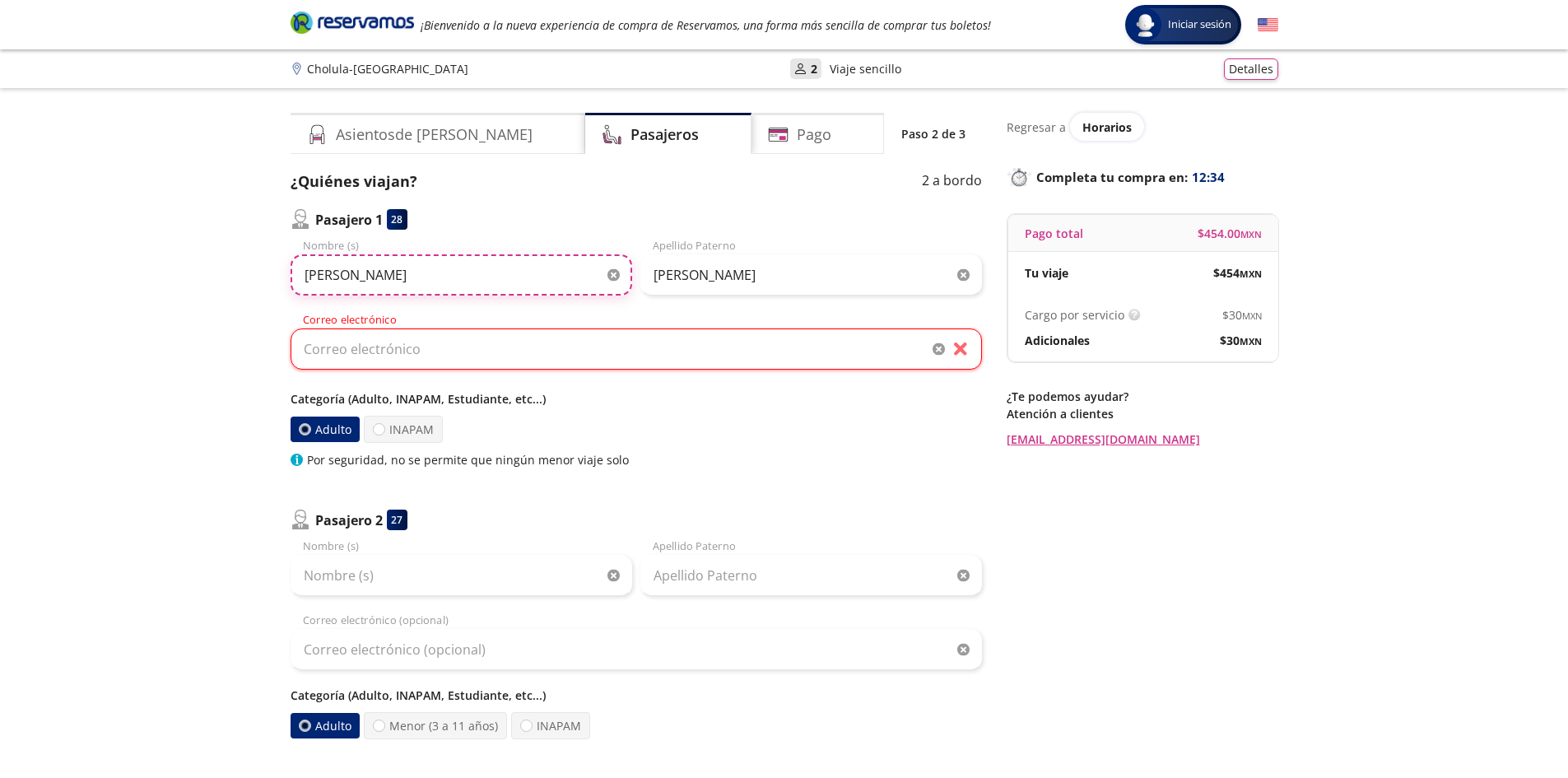
click at [459, 283] on input "[PERSON_NAME]" at bounding box center [461, 275] width 342 height 41
type input "[PERSON_NAME]"
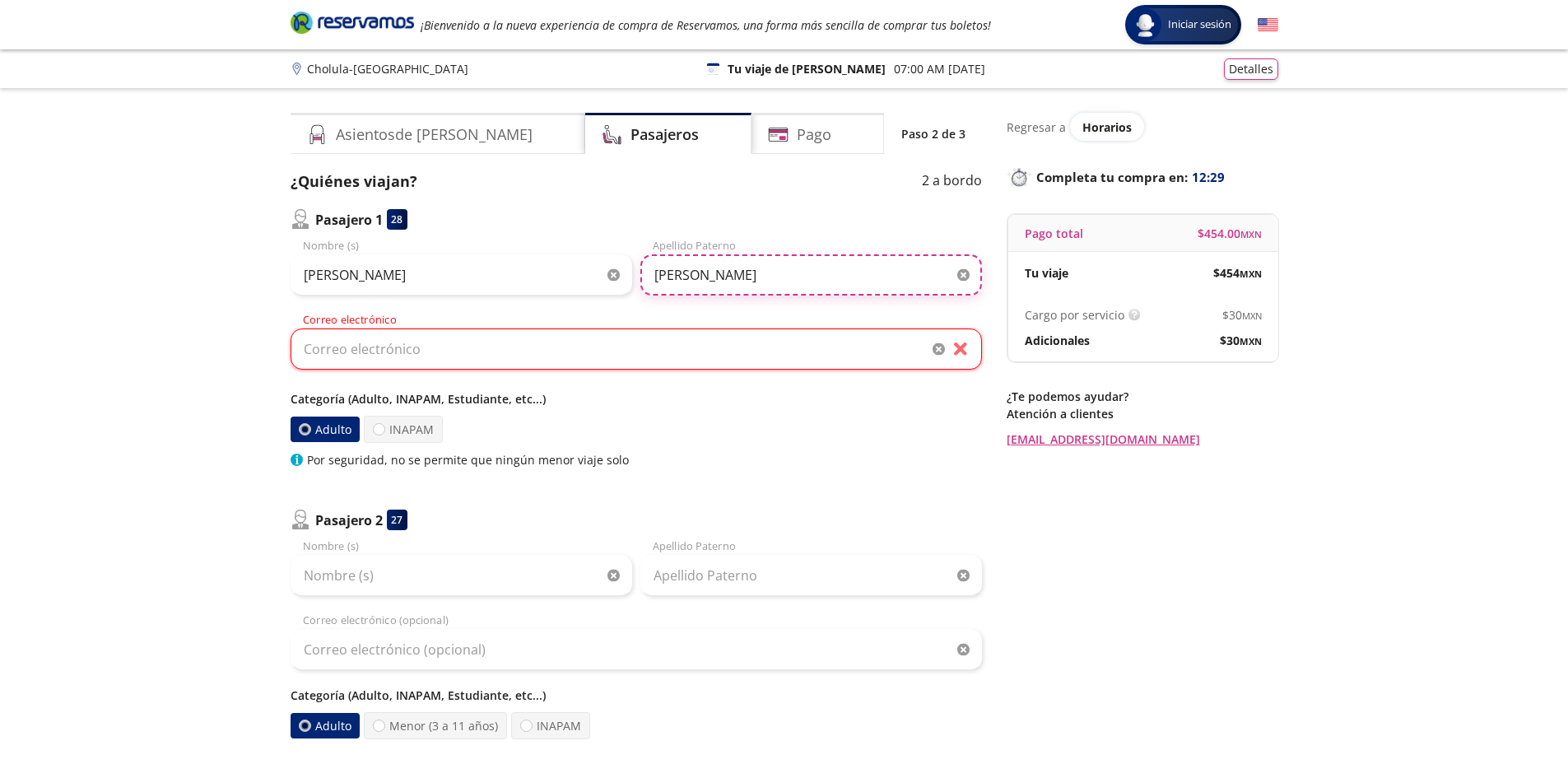
click at [693, 272] on input "[PERSON_NAME]" at bounding box center [811, 275] width 342 height 41
type input "[PERSON_NAME]"
click at [659, 339] on input "Correo electrónico" at bounding box center [636, 349] width 691 height 41
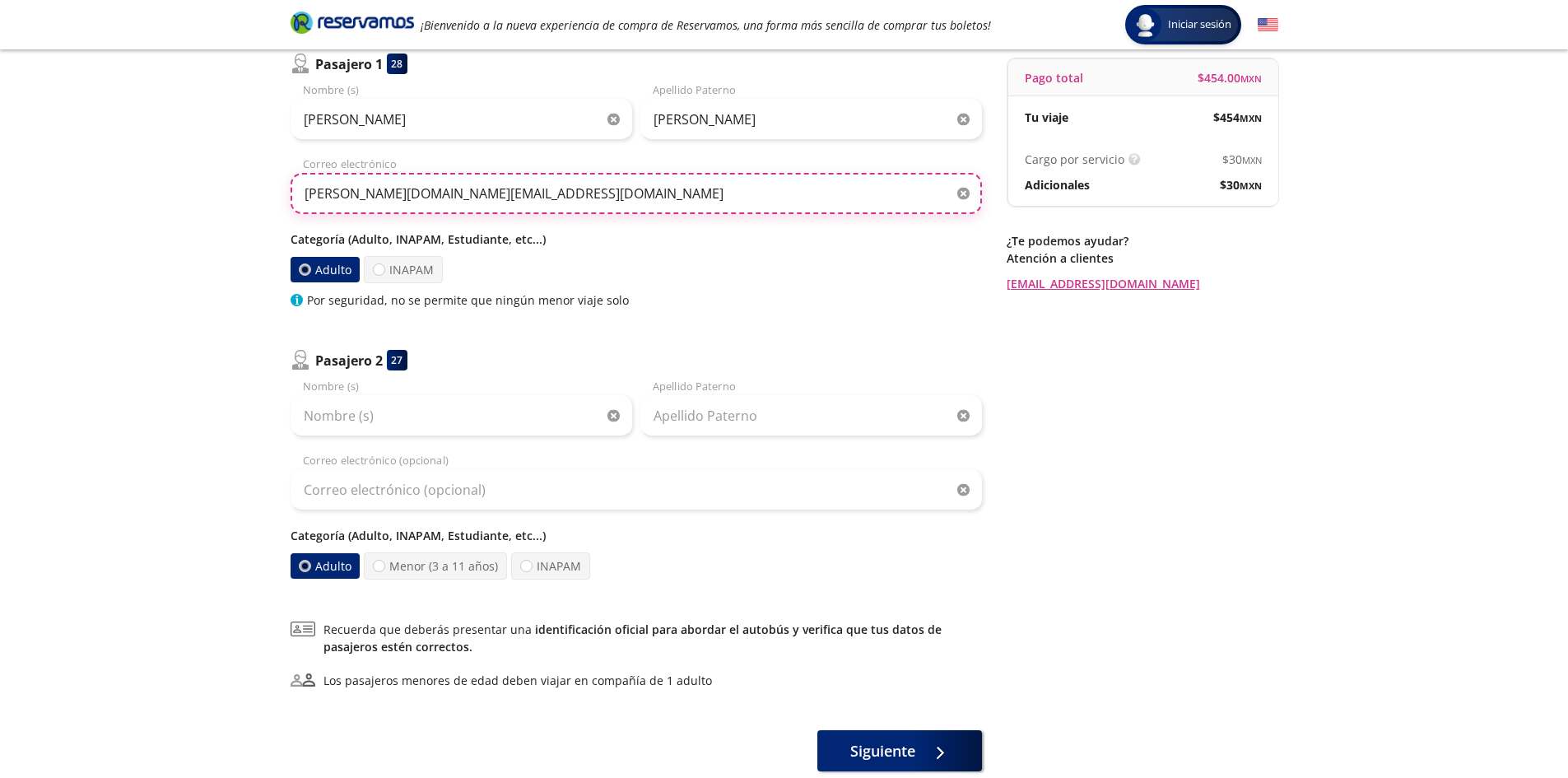
scroll to position [165, 0]
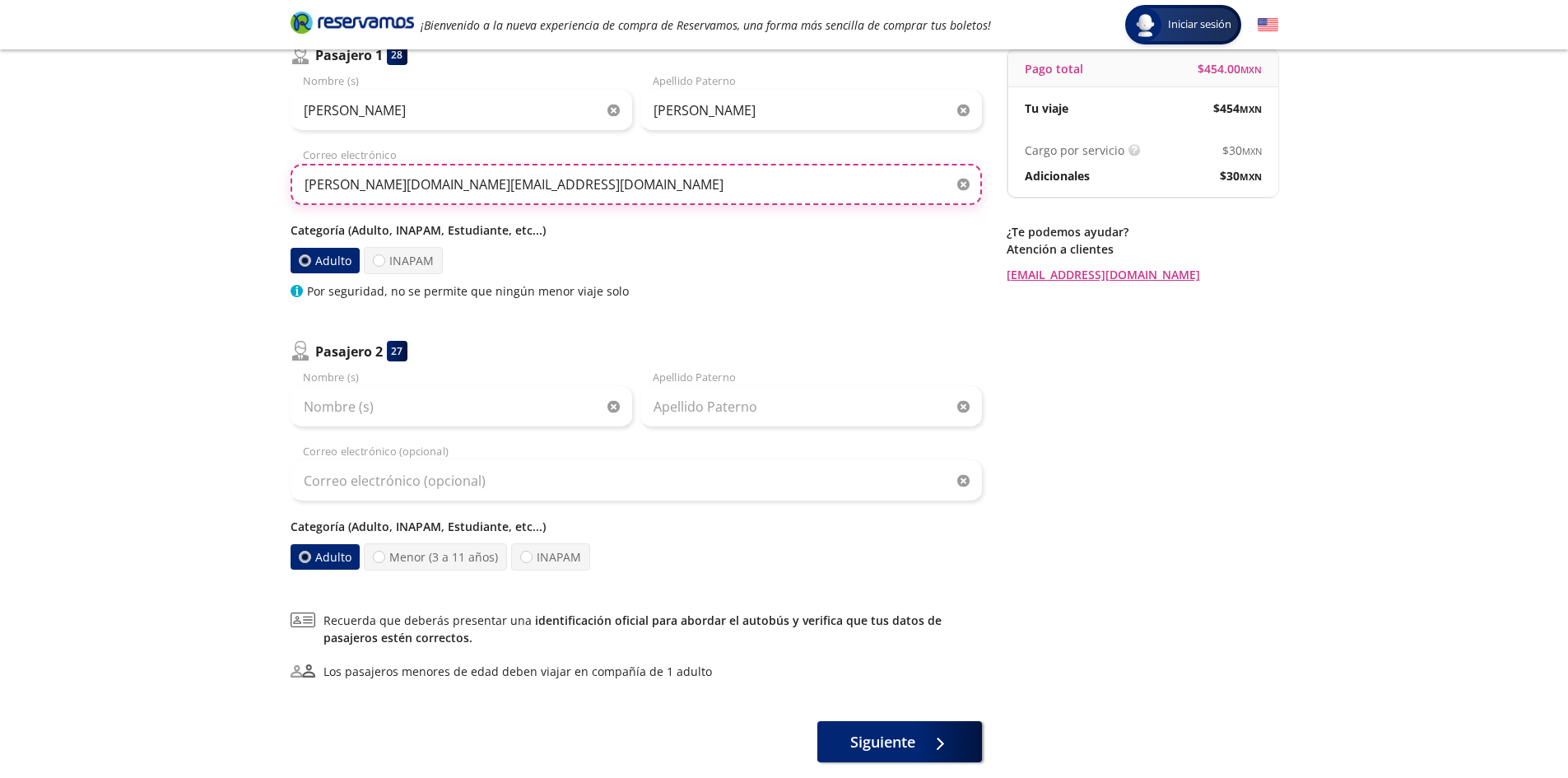
type input "[PERSON_NAME][DOMAIN_NAME][EMAIL_ADDRESS][DOMAIN_NAME]"
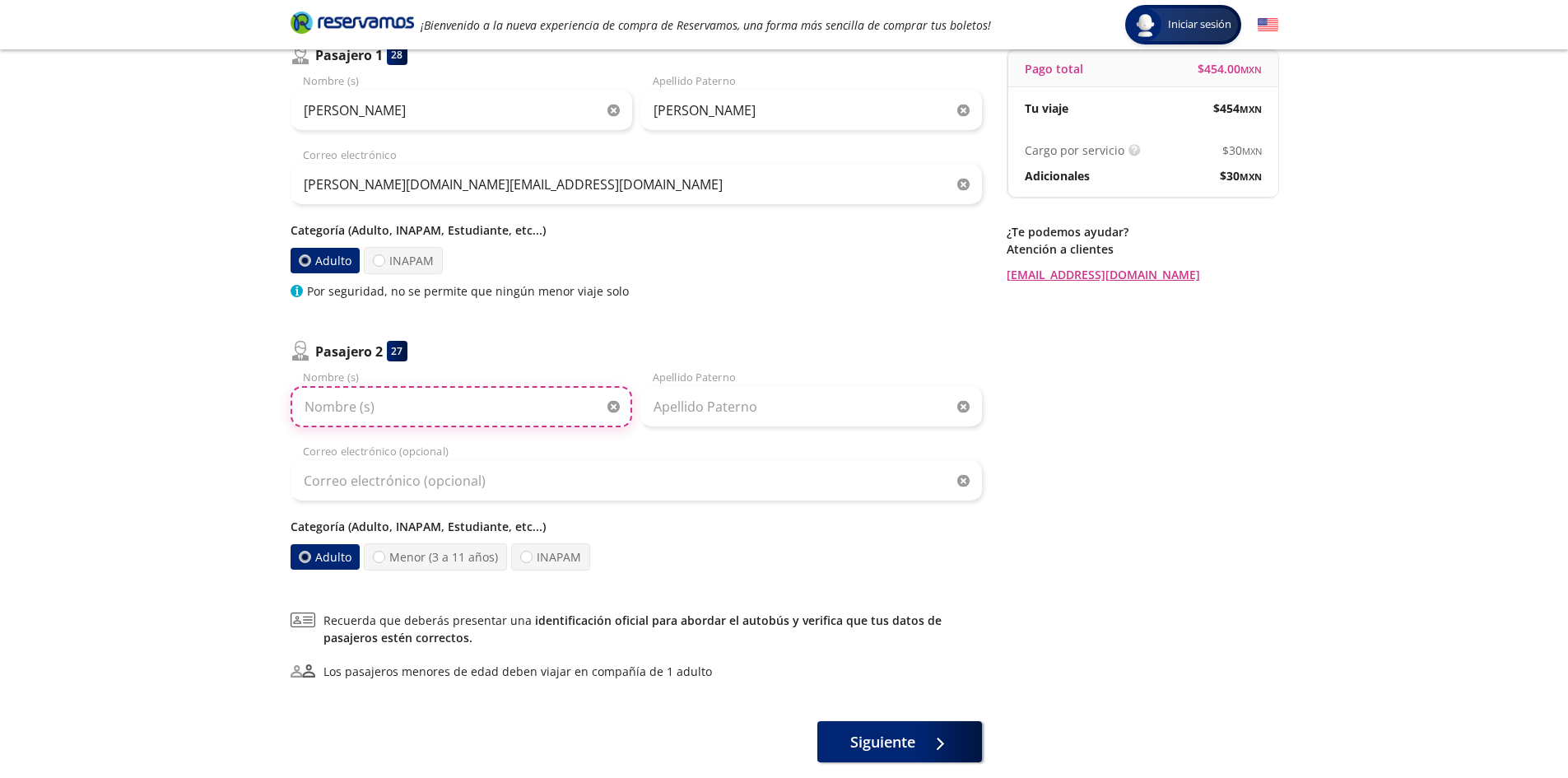
click at [429, 424] on input "Nombre (s)" at bounding box center [461, 407] width 342 height 41
type input "[PERSON_NAME]"
click at [851, 417] on input "Apellido Paterno" at bounding box center [811, 407] width 342 height 41
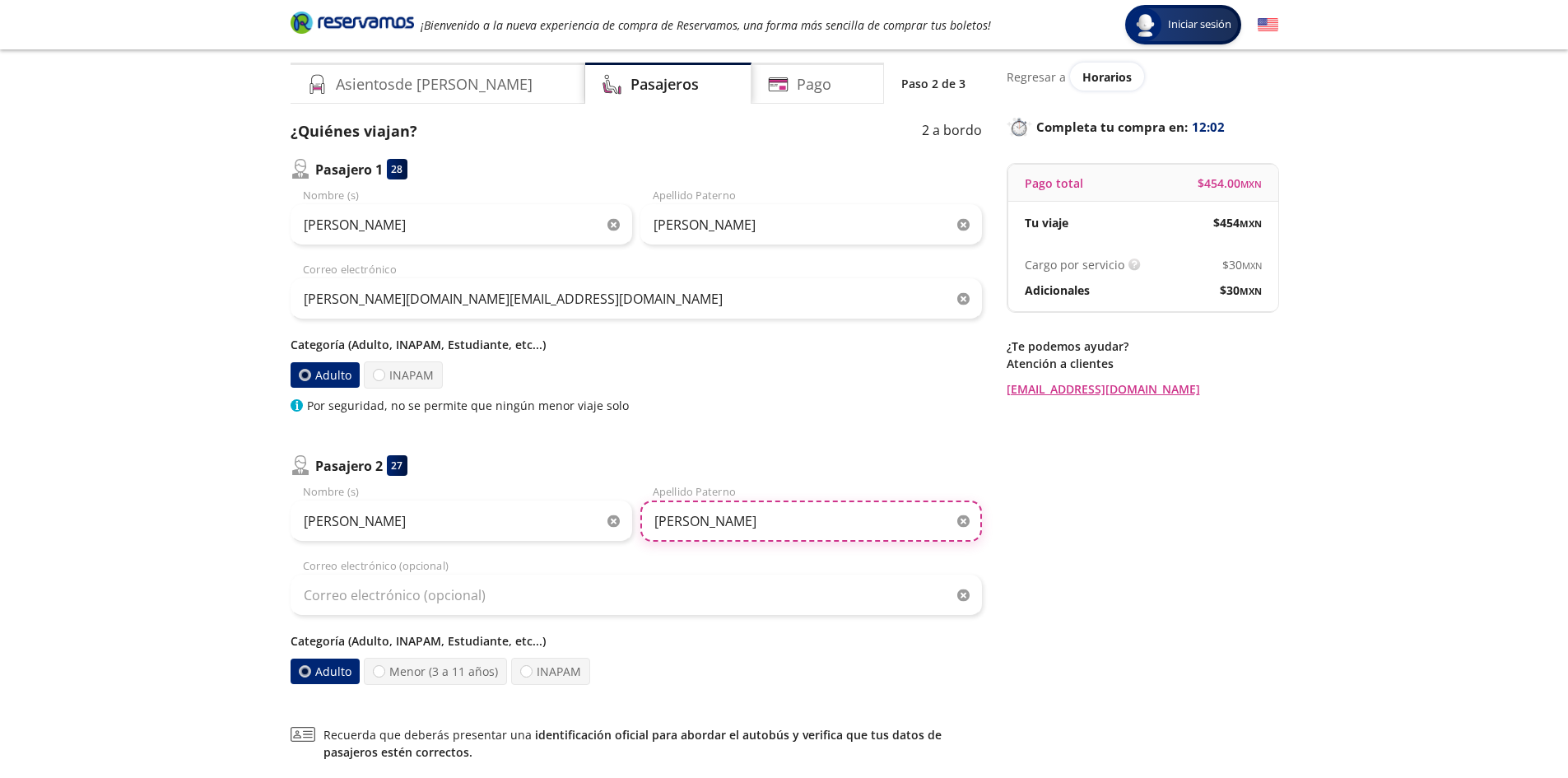
scroll to position [247, 0]
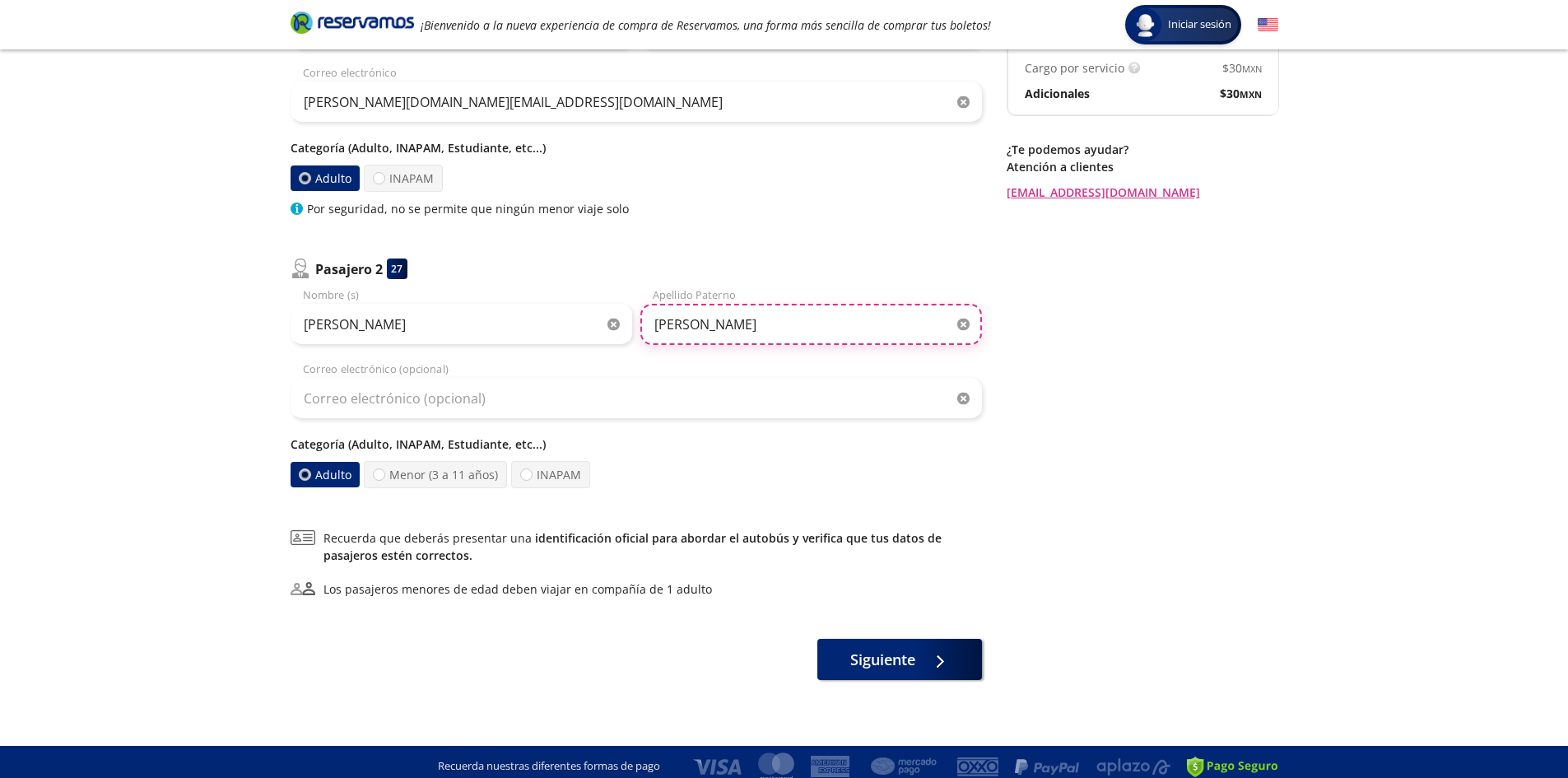
type input "[PERSON_NAME]"
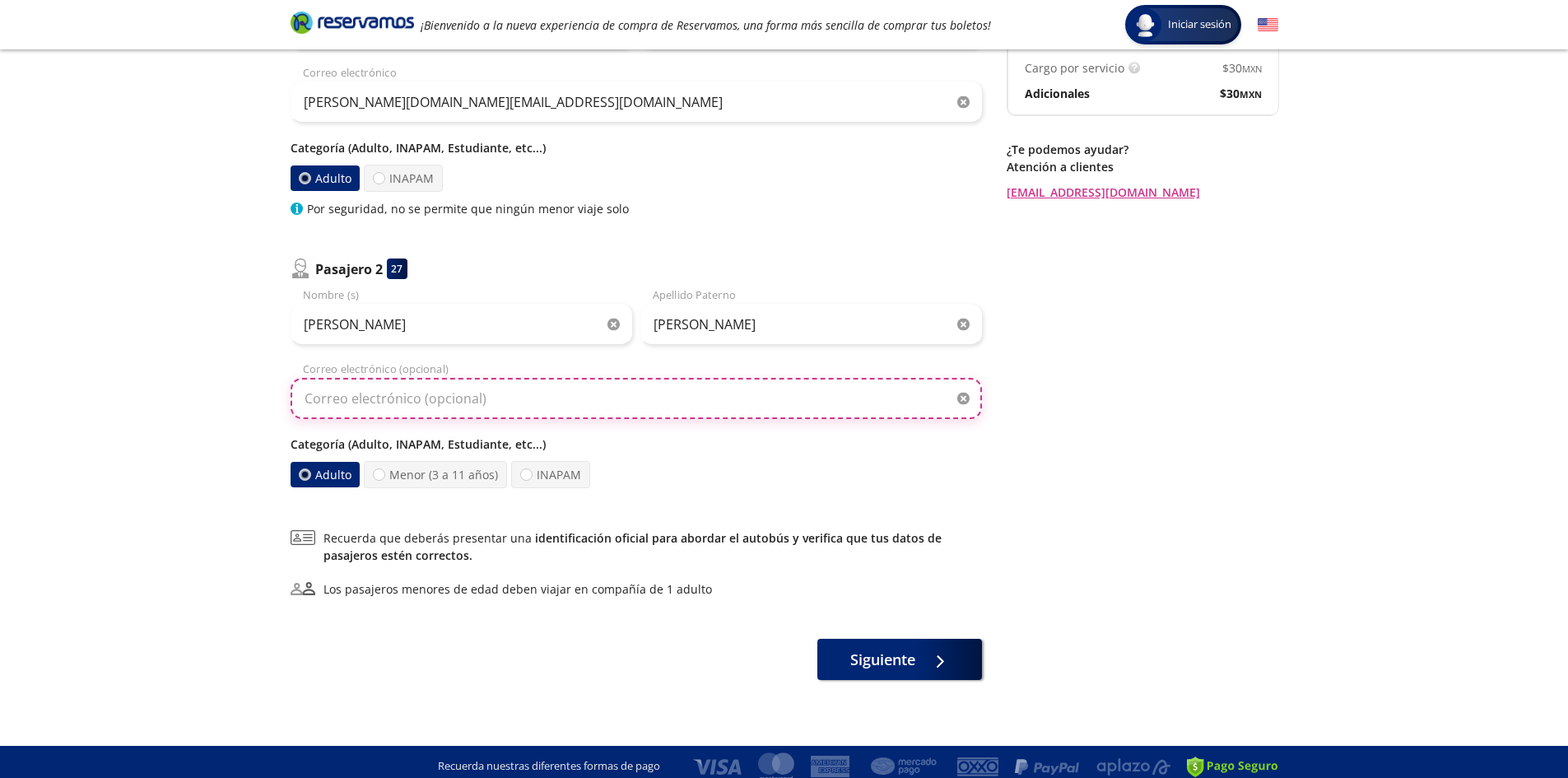
click at [593, 400] on input "Correo electrónico (opcional)" at bounding box center [636, 399] width 691 height 41
type input "T"
type input "[EMAIL_ADDRESS][DOMAIN_NAME]"
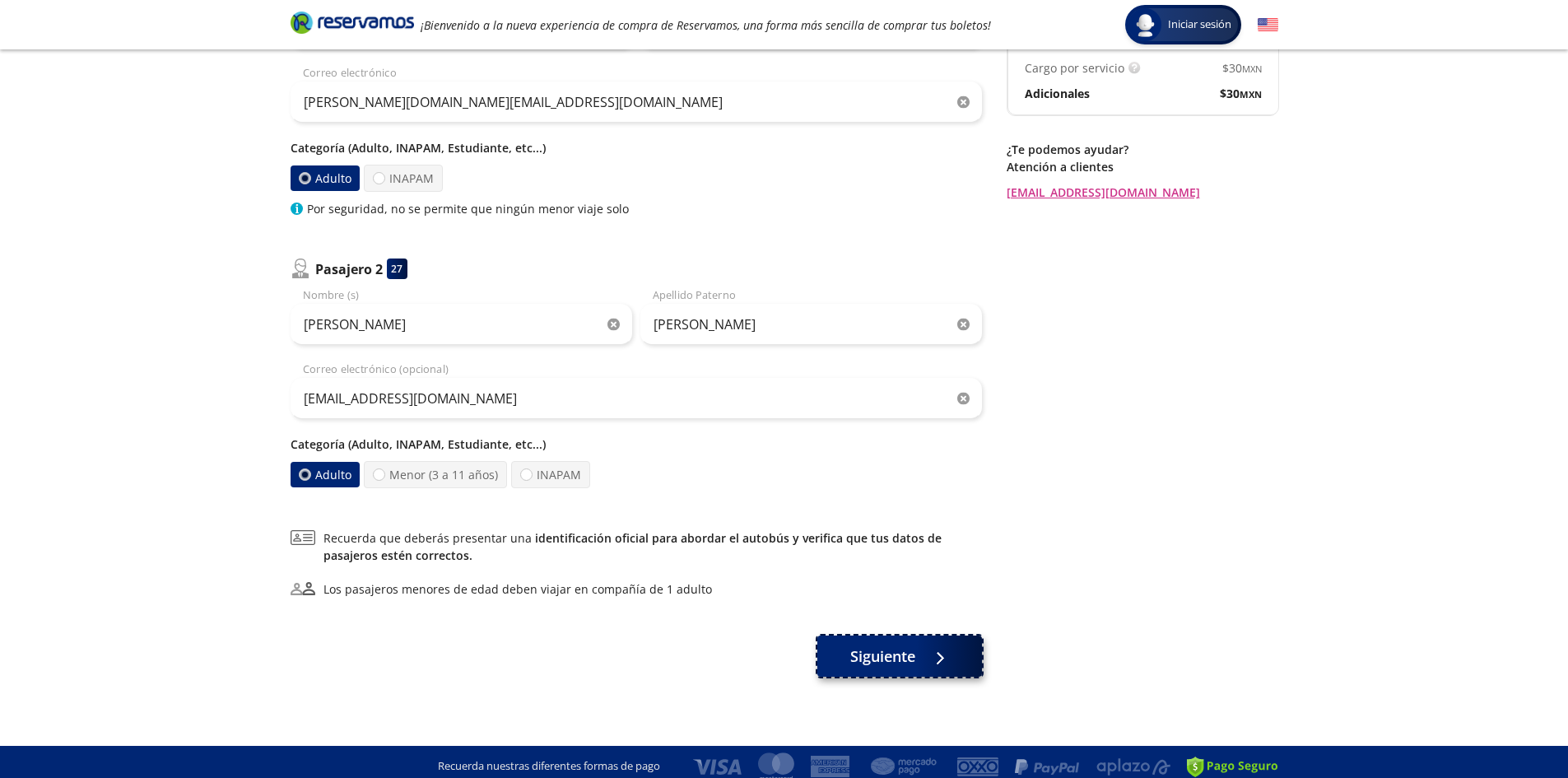
click at [908, 654] on span "Siguiente" at bounding box center [883, 656] width 65 height 23
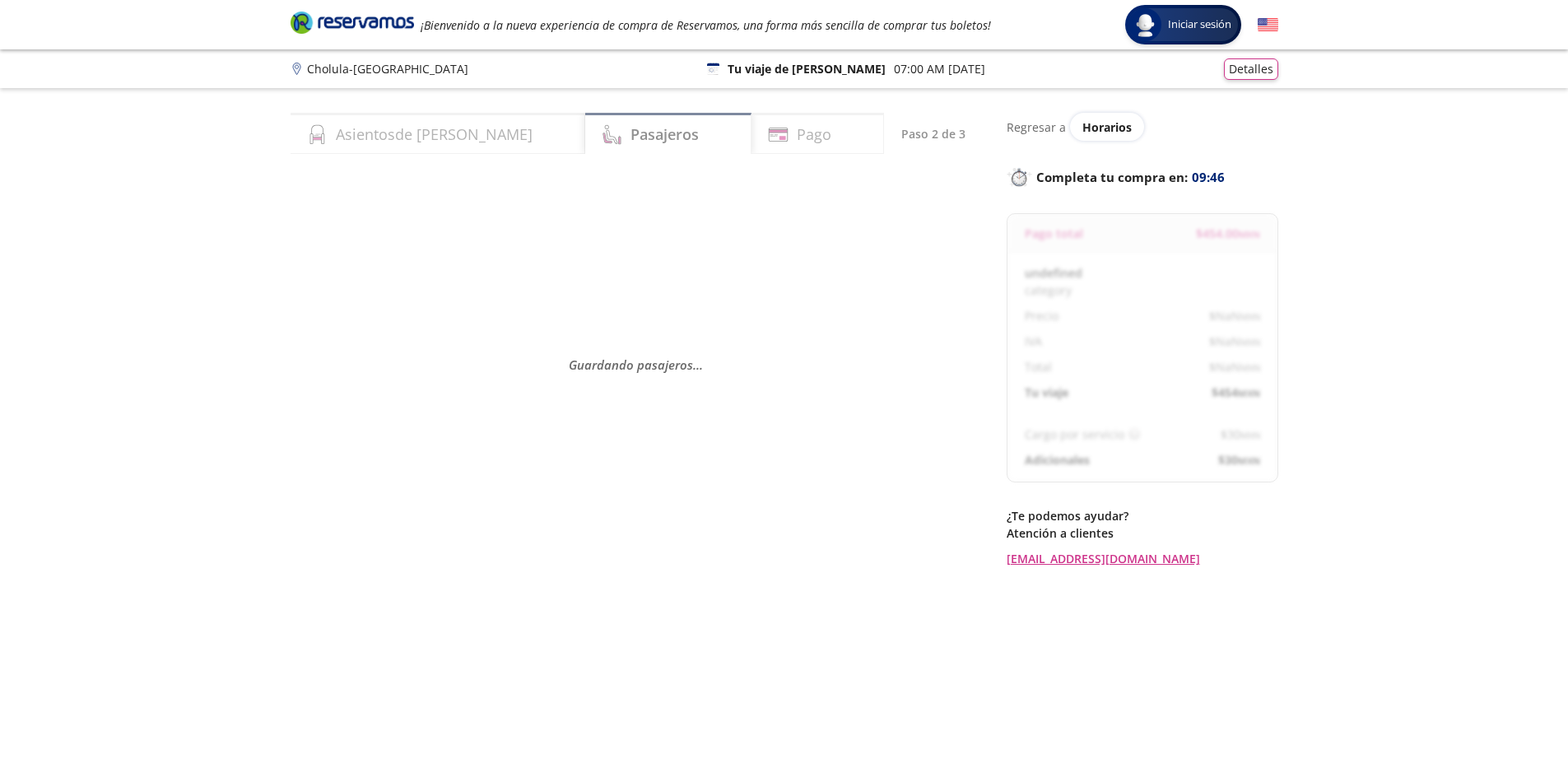
select select "MX"
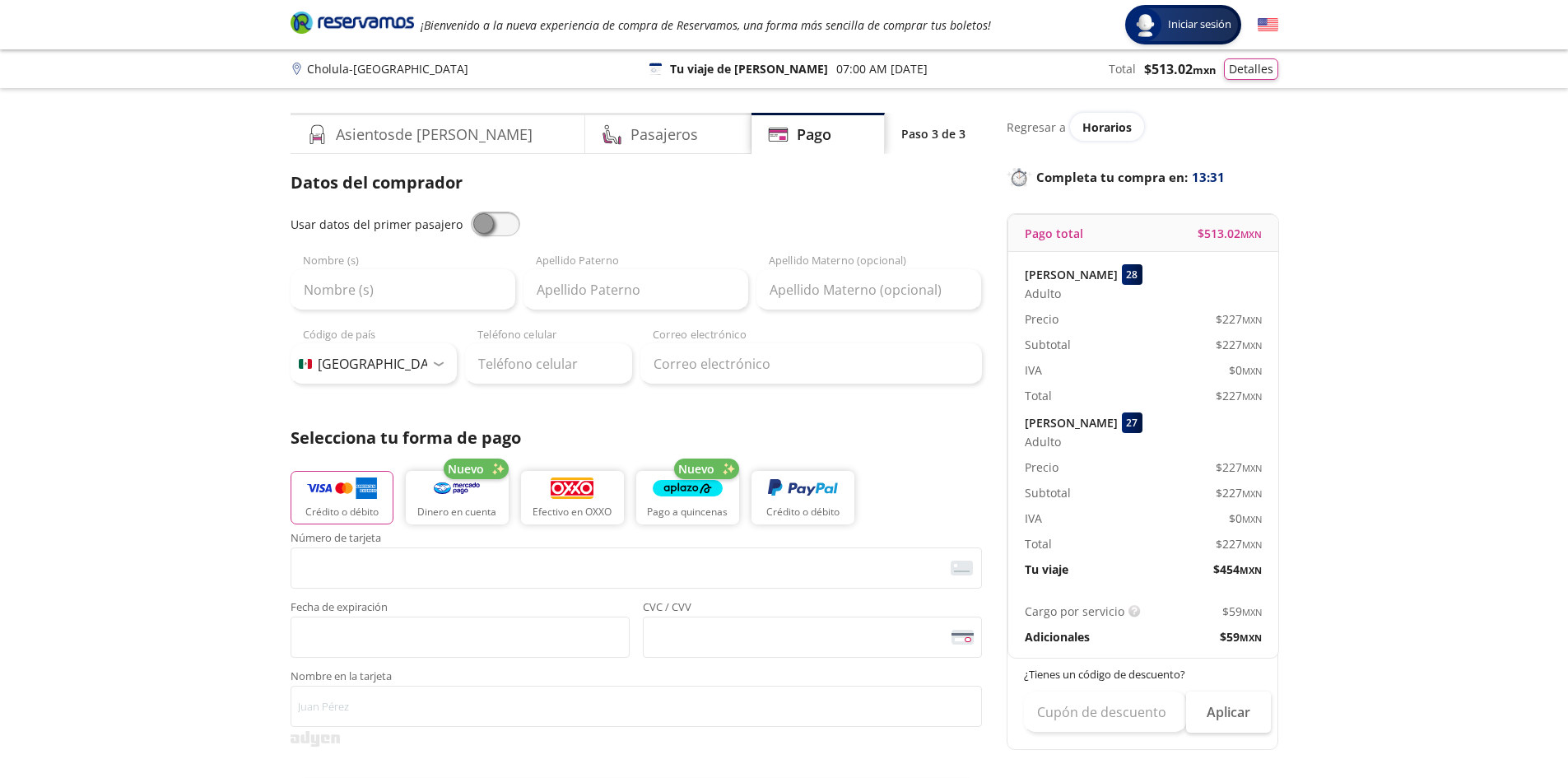
click at [473, 221] on span at bounding box center [495, 223] width 49 height 25
click at [470, 211] on input "checkbox" at bounding box center [470, 211] width 0 height 0
type input "[PERSON_NAME]"
type input "[PERSON_NAME][DOMAIN_NAME][EMAIL_ADDRESS][DOMAIN_NAME]"
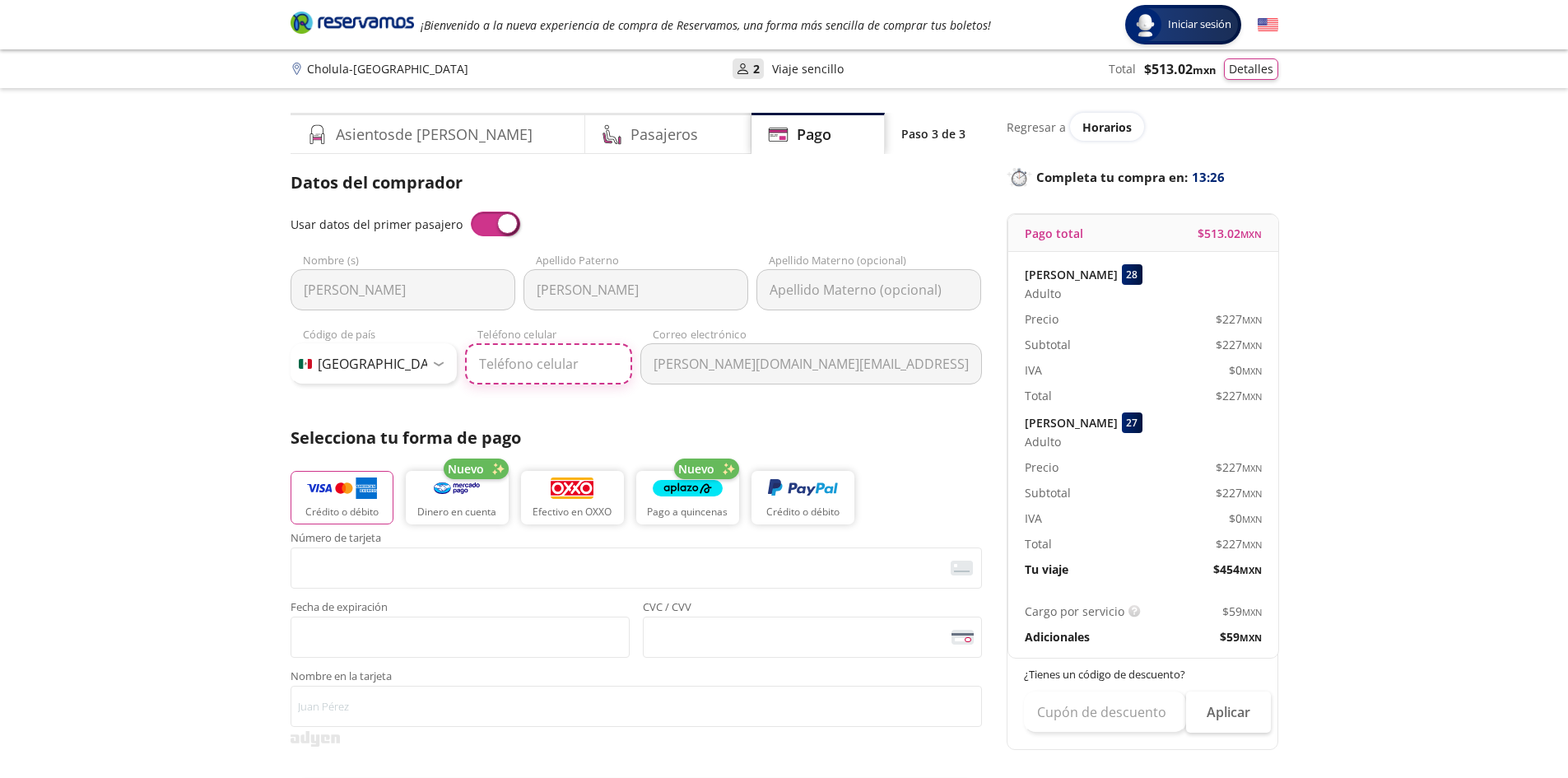
click at [510, 367] on input "Teléfono celular" at bounding box center [549, 364] width 167 height 41
type input "55 3970 0524"
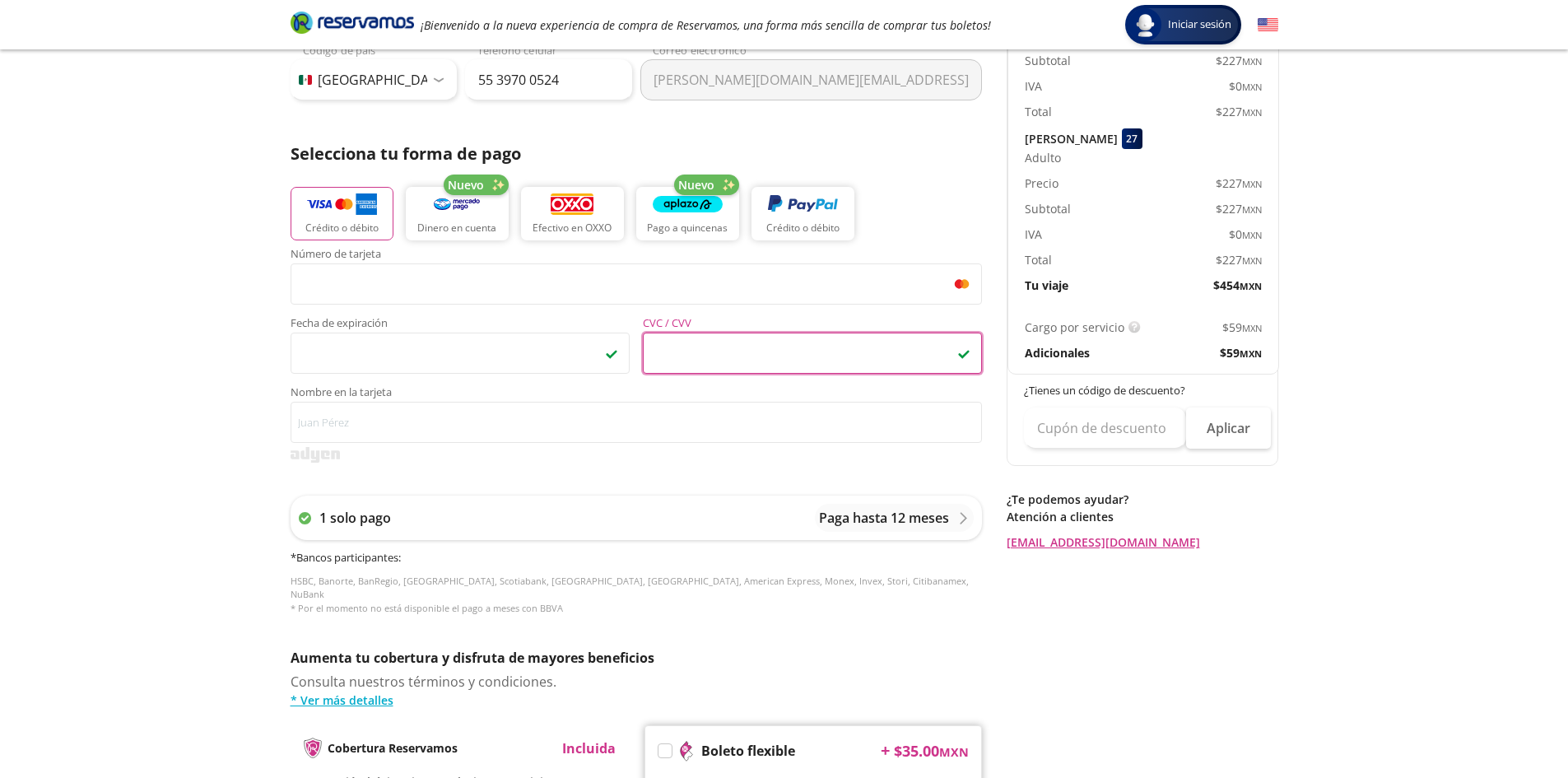
scroll to position [329, 0]
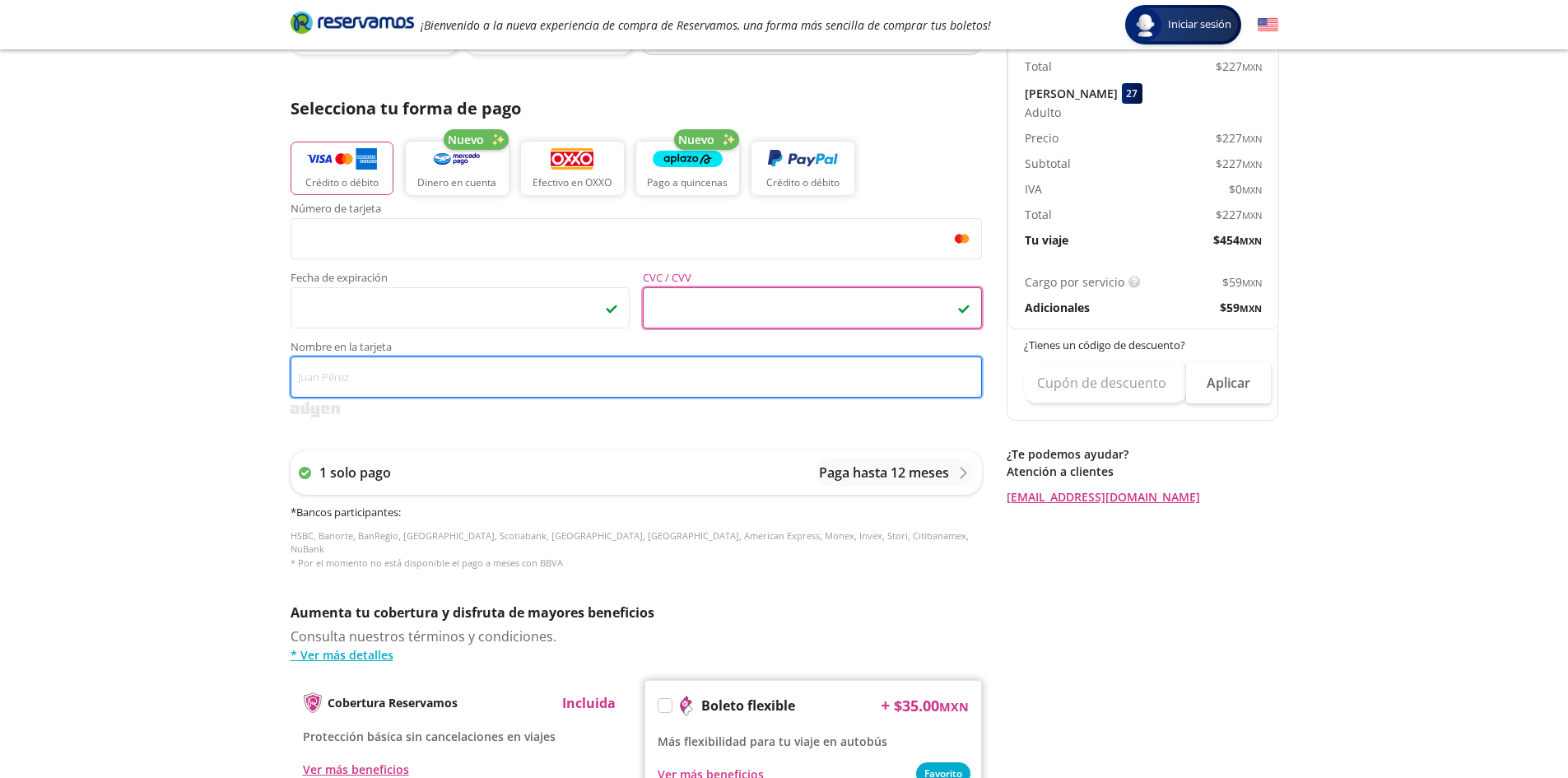
click at [387, 381] on input "Nombre en la tarjeta" at bounding box center [636, 377] width 691 height 41
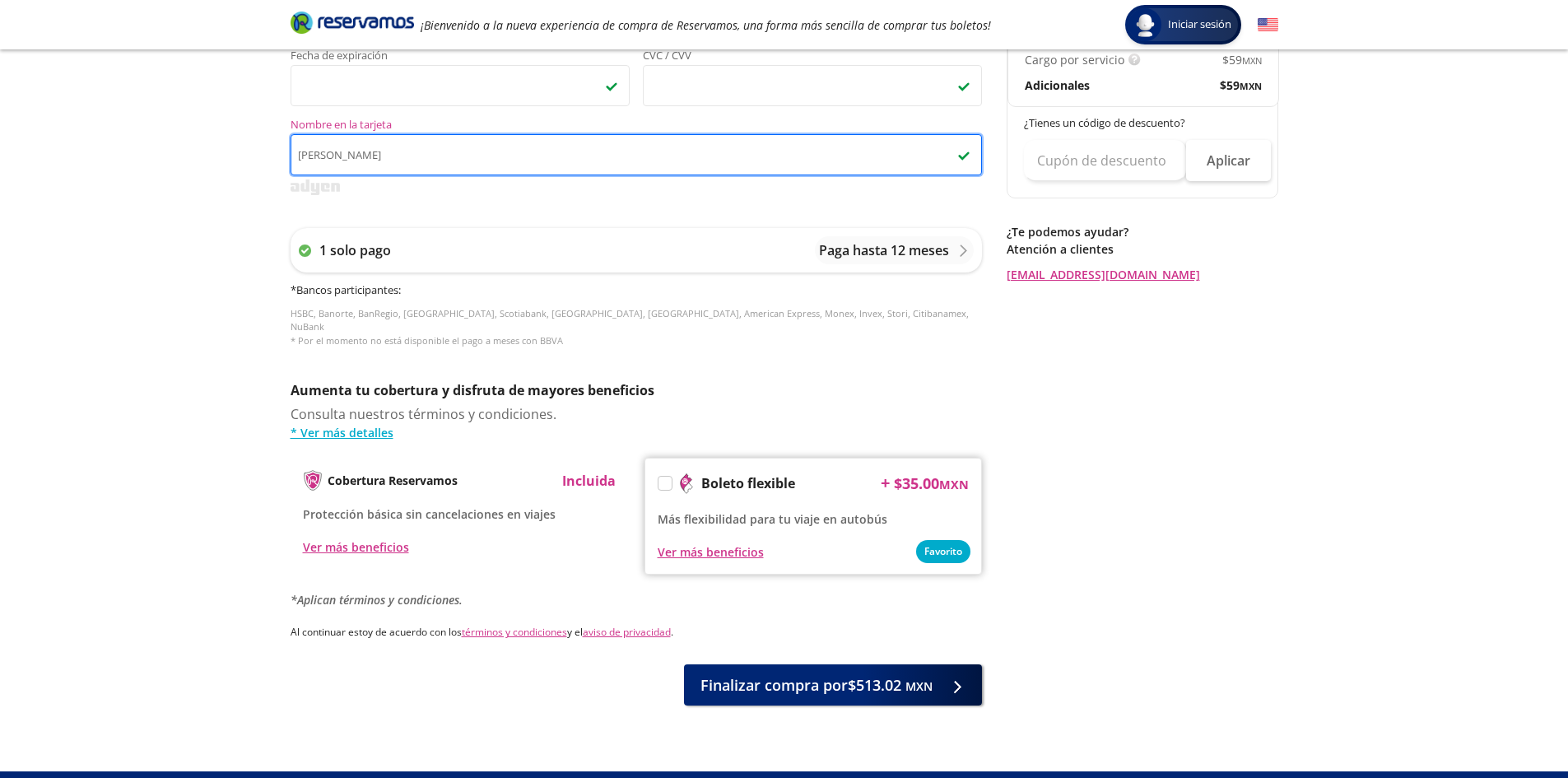
scroll to position [573, 0]
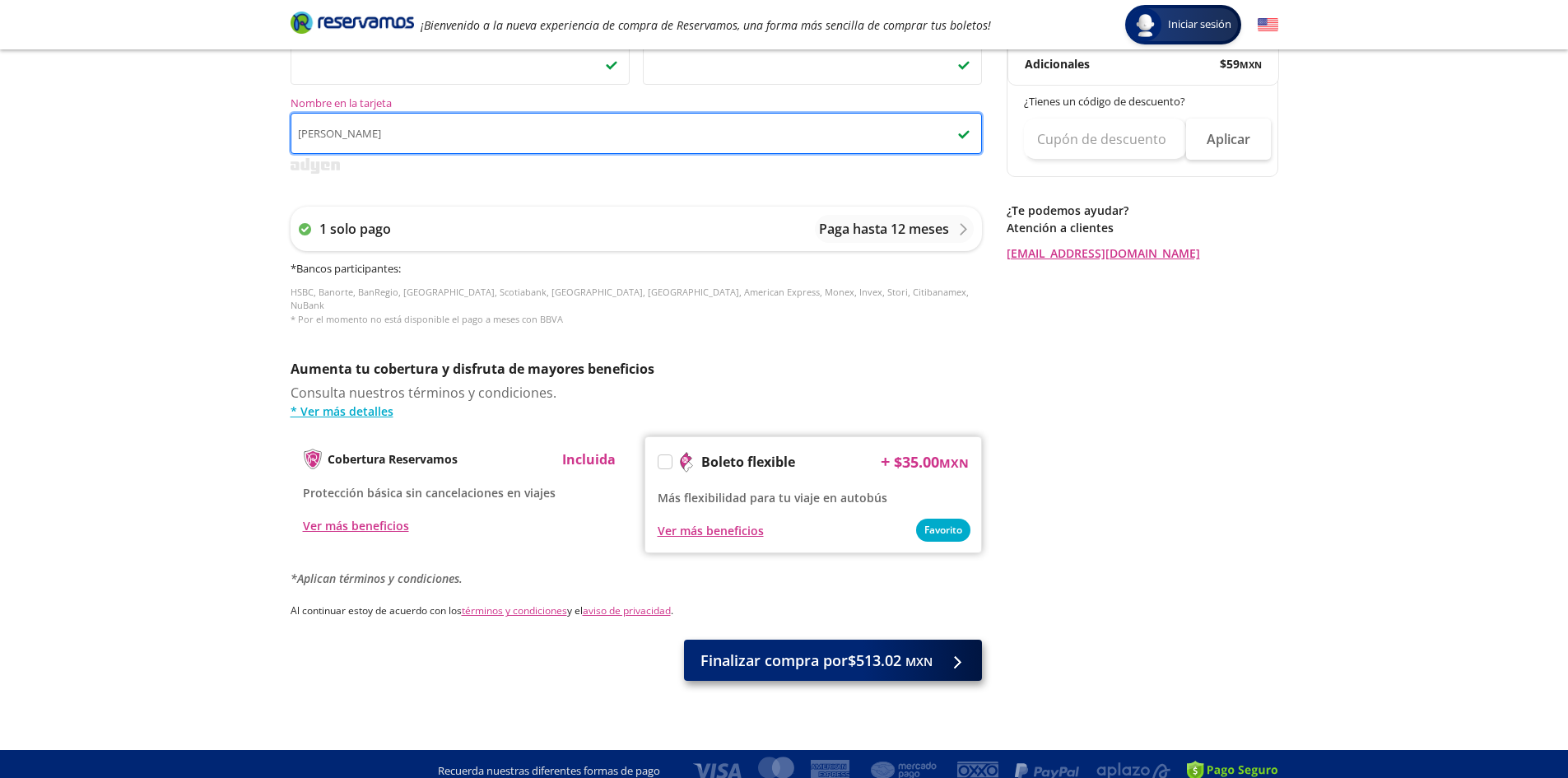
type input "[PERSON_NAME]"
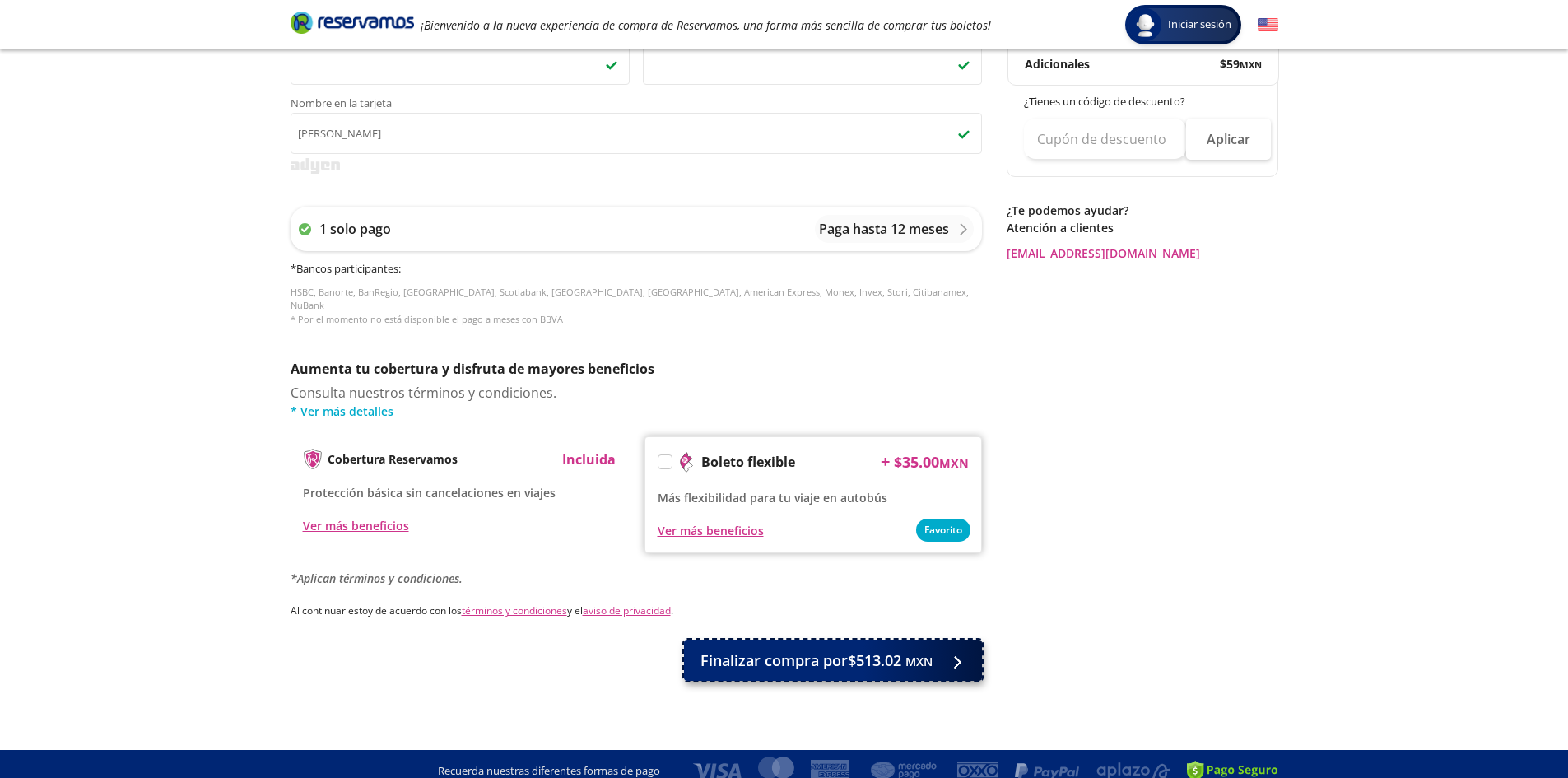
click at [899, 655] on span "Finalizar compra por $513.02 MXN" at bounding box center [816, 660] width 232 height 23
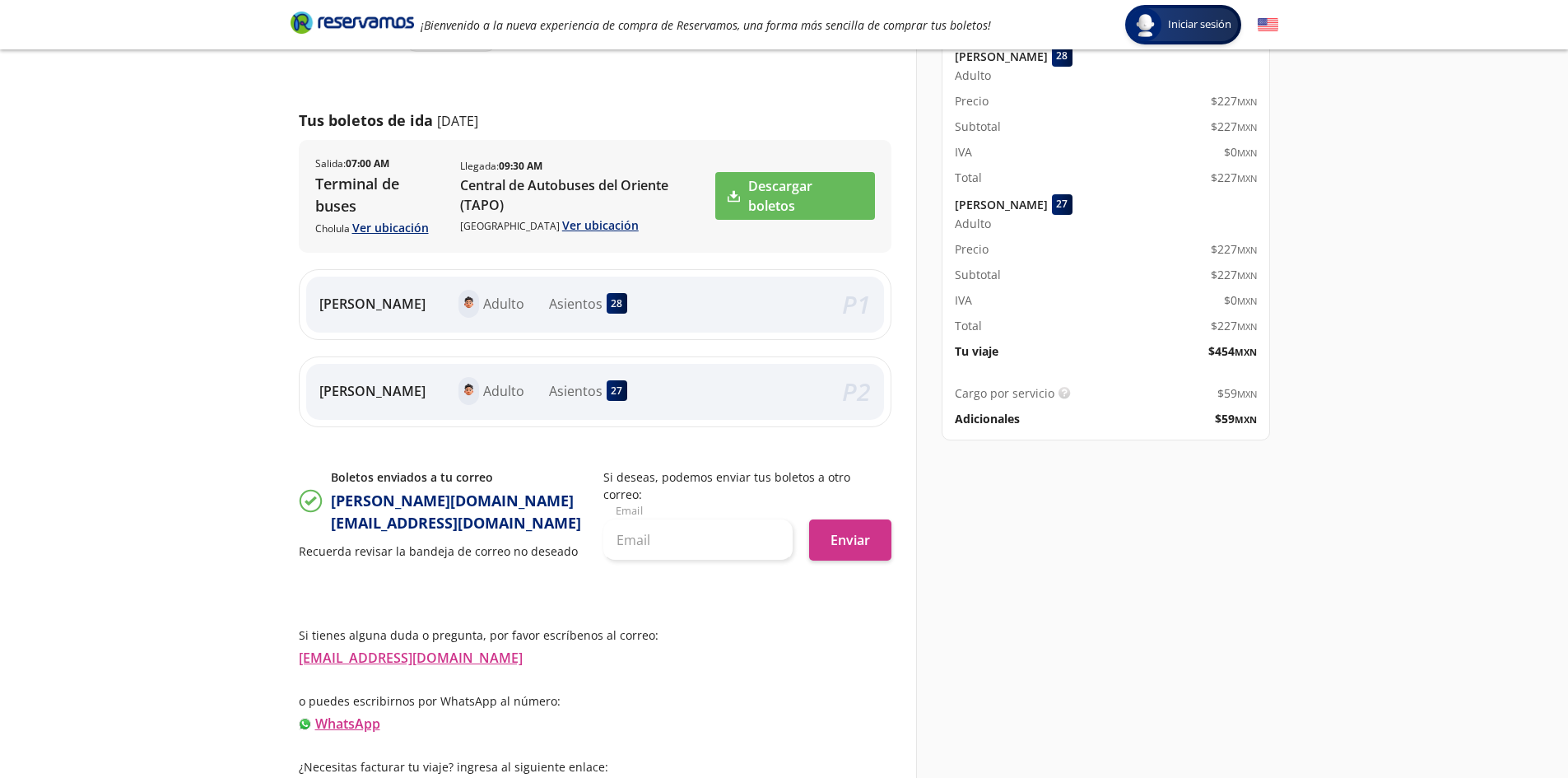
scroll to position [214, 0]
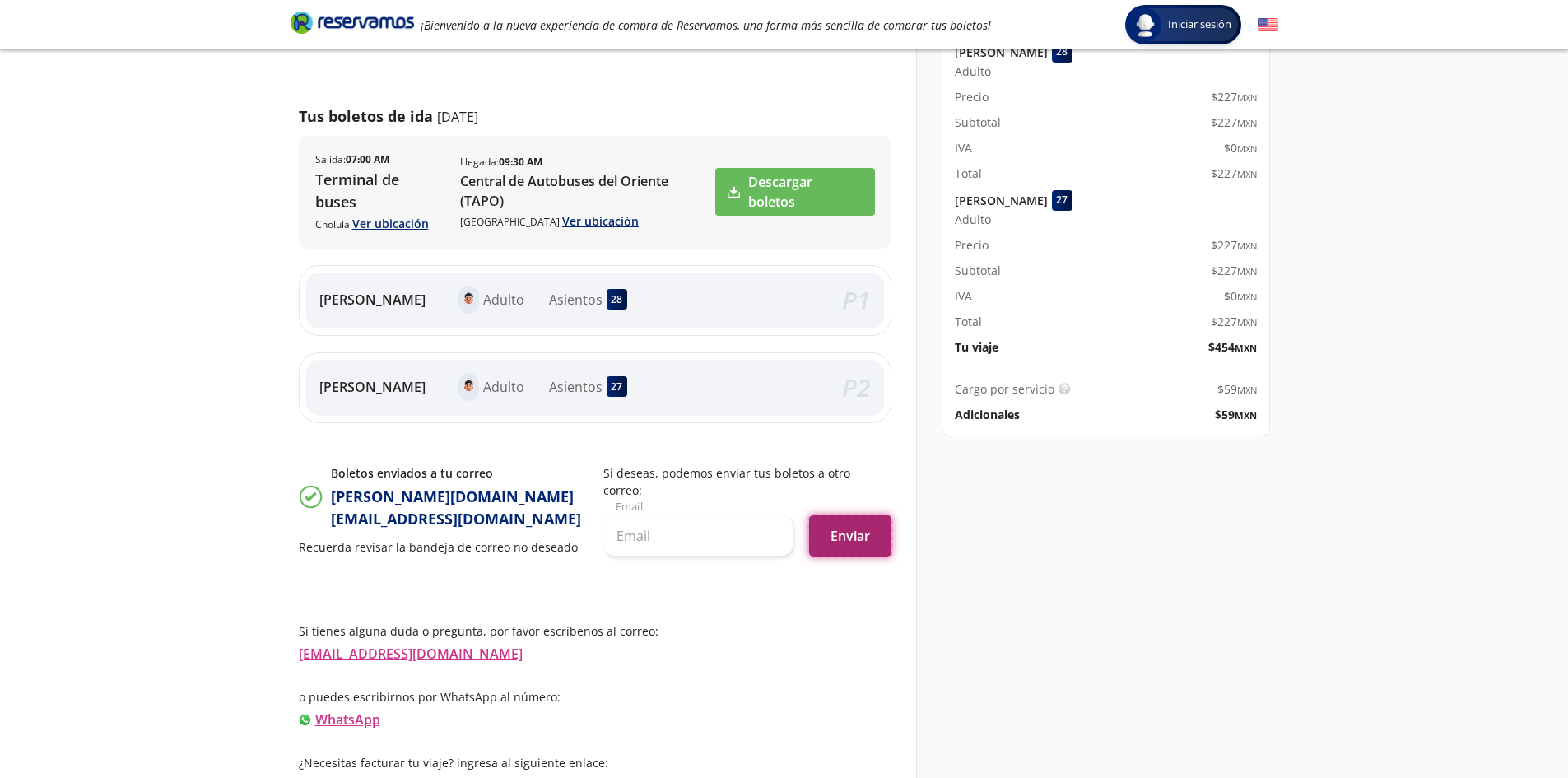
click at [864, 519] on button "Enviar" at bounding box center [850, 536] width 82 height 41
click at [648, 517] on input "text" at bounding box center [697, 536] width 189 height 41
type input "[PERSON_NAME][DOMAIN_NAME][EMAIL_ADDRESS][DOMAIN_NAME]"
click at [842, 523] on button "Enviar" at bounding box center [850, 536] width 82 height 41
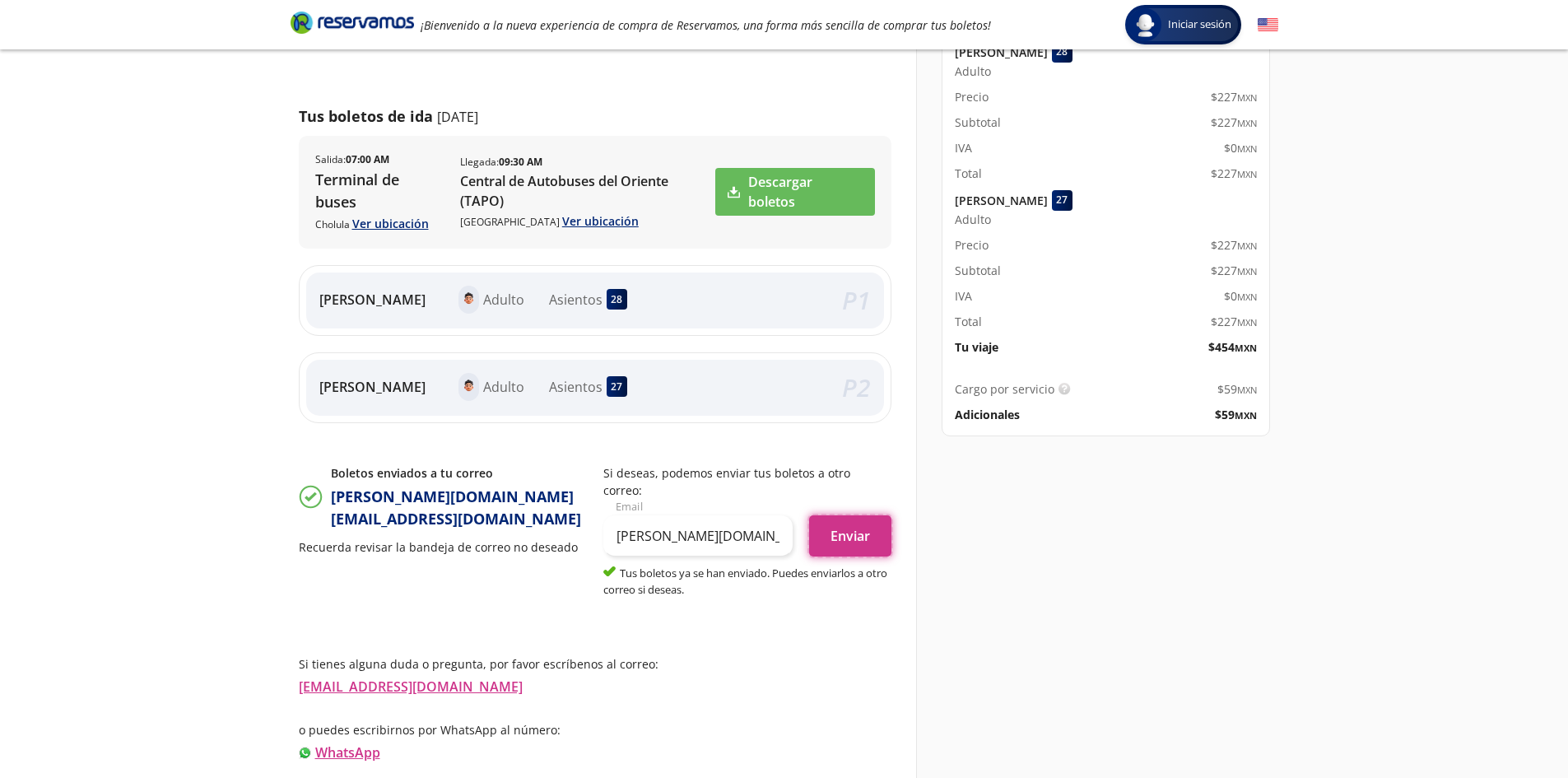
scroll to position [247, 0]
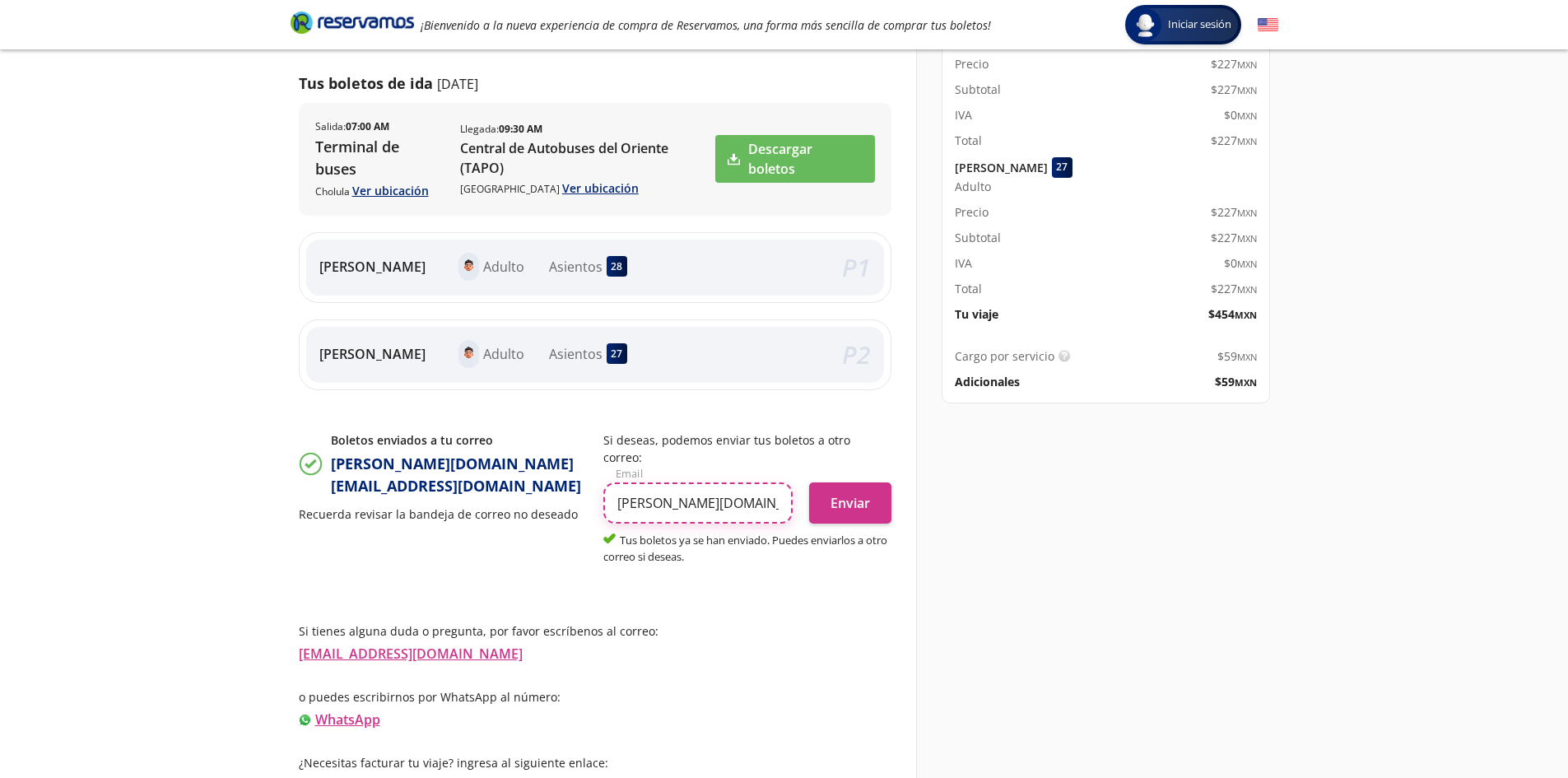
click at [672, 486] on input "[PERSON_NAME][DOMAIN_NAME][EMAIL_ADDRESS][DOMAIN_NAME]" at bounding box center [697, 503] width 189 height 41
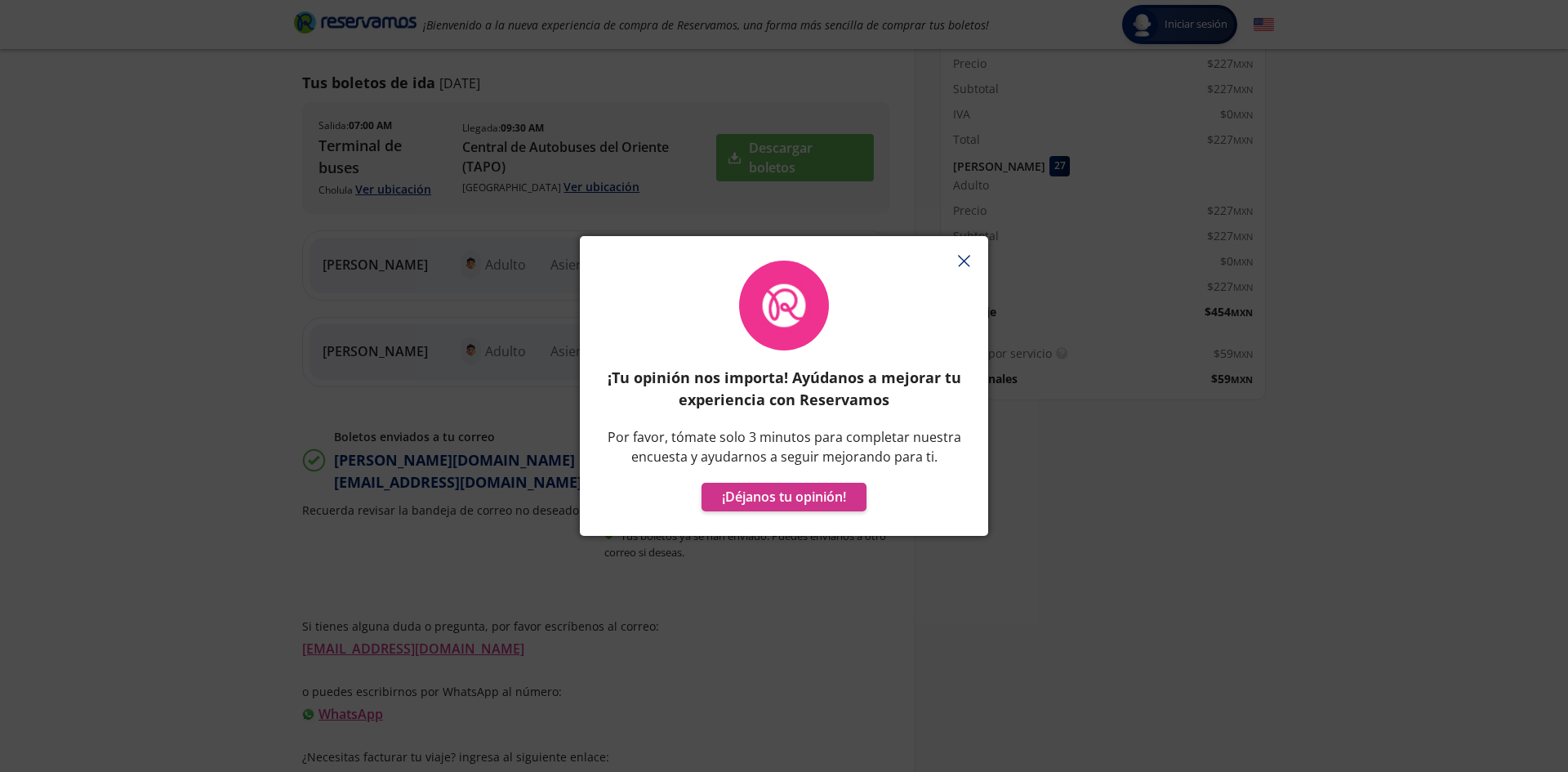
click at [967, 262] on icon "button" at bounding box center [964, 261] width 13 height 13
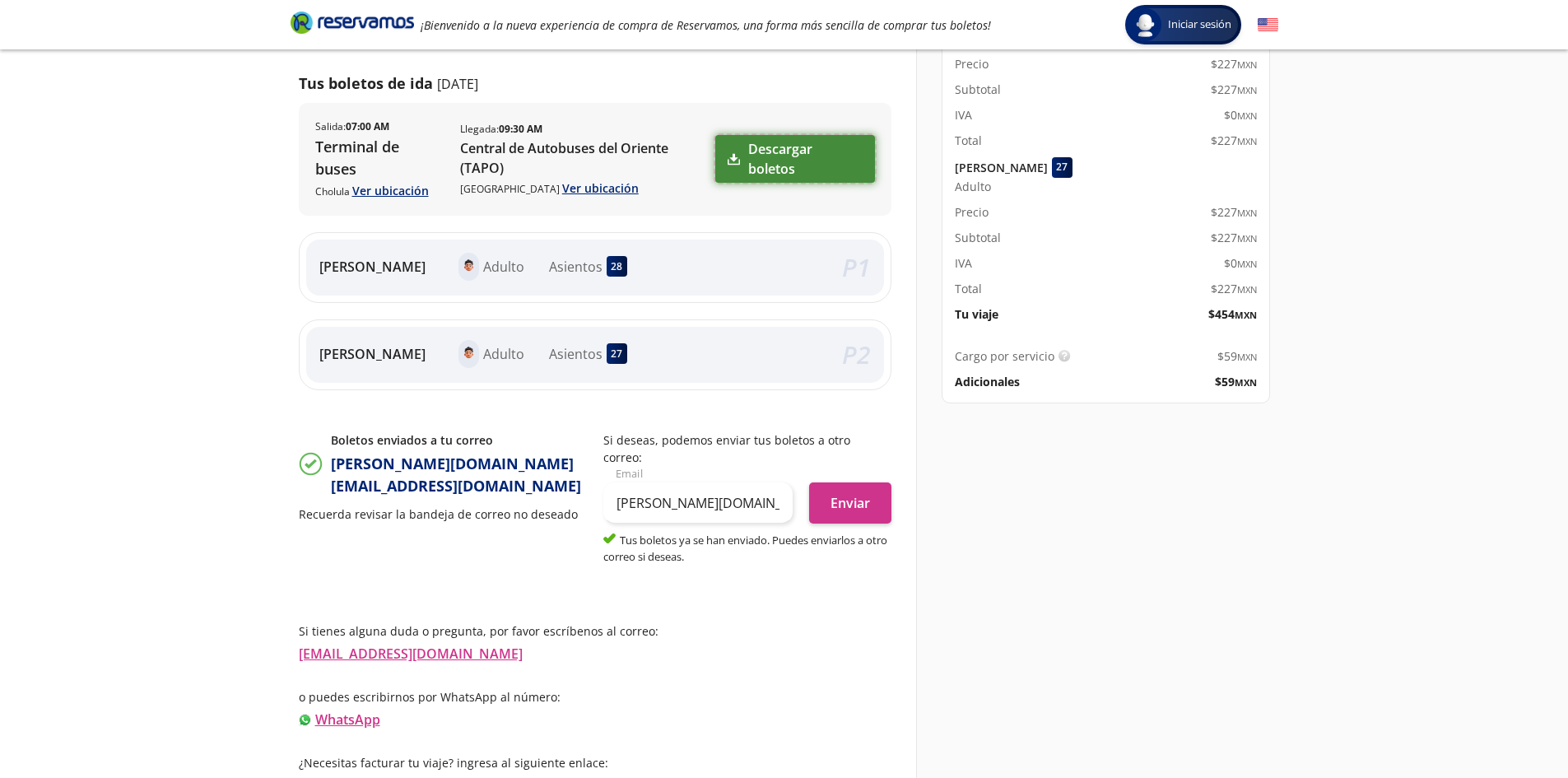
click at [779, 180] on link "Descargar boletos" at bounding box center [794, 158] width 159 height 48
